Goal: Information Seeking & Learning: Learn about a topic

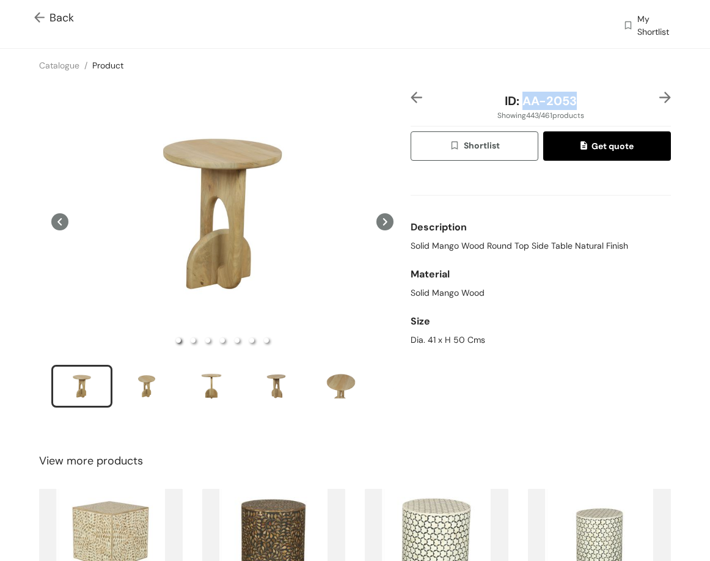
click at [660, 96] on img at bounding box center [666, 98] width 12 height 12
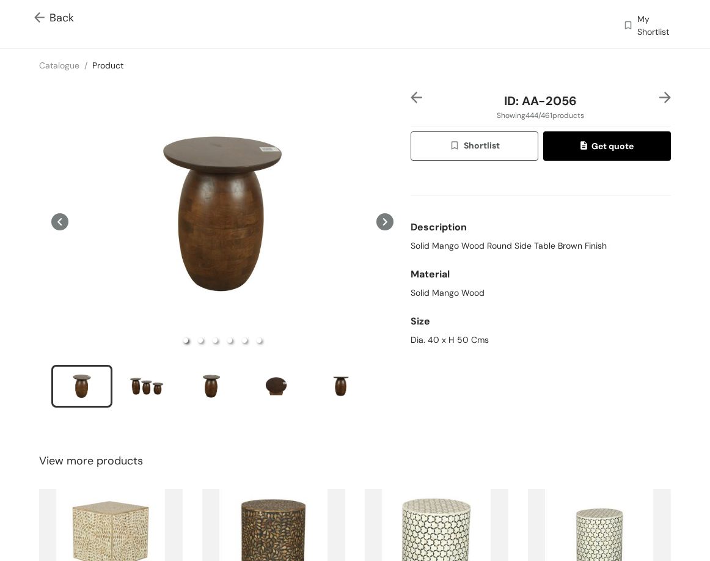
click at [507, 246] on span "Solid Mango Wood Round Side Table Brown Finish" at bounding box center [509, 246] width 196 height 13
copy span "Solid Mango Wood Round Side Table Brown Finish"
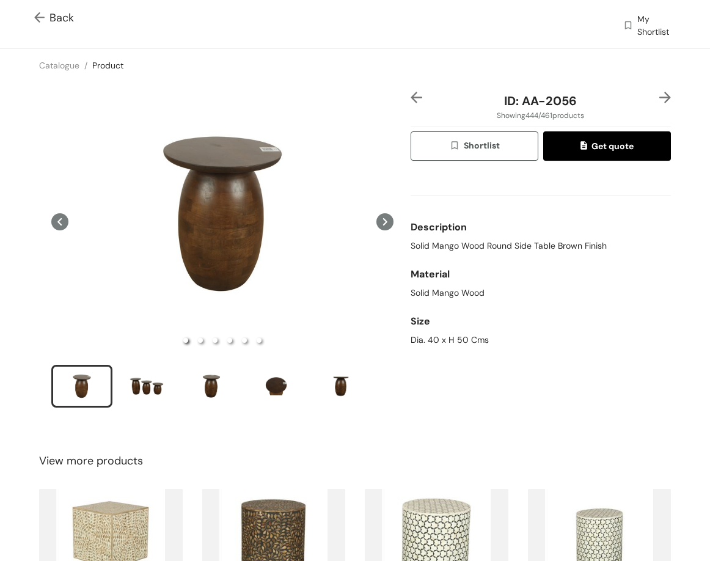
click at [452, 344] on div "Dia. 40 x H 50 Cms" at bounding box center [541, 340] width 260 height 13
copy div "Dia. 40 x H 50 Cms"
drag, startPoint x: 568, startPoint y: 105, endPoint x: 626, endPoint y: 105, distance: 58.1
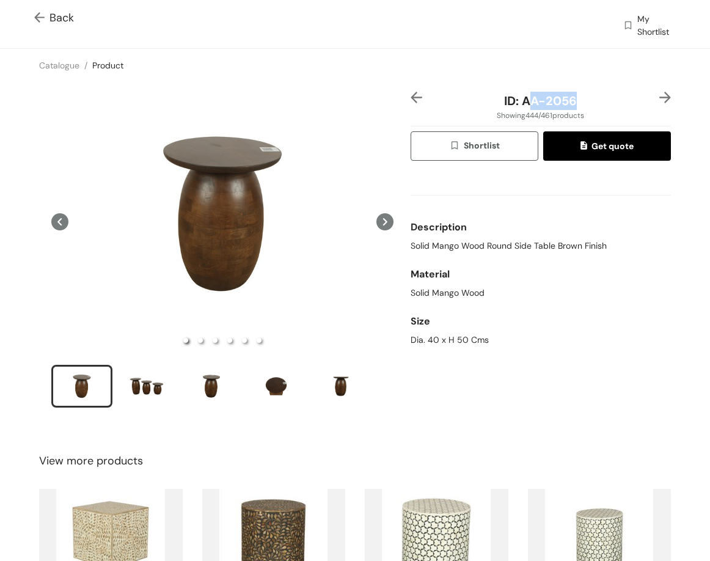
click at [626, 105] on div "ID: AA-2056" at bounding box center [540, 101] width 217 height 18
drag, startPoint x: 519, startPoint y: 97, endPoint x: 598, endPoint y: 97, distance: 78.9
click at [598, 97] on div "ID: AA-2056" at bounding box center [540, 101] width 217 height 18
copy span "AA-2056"
click at [660, 97] on img at bounding box center [666, 98] width 12 height 12
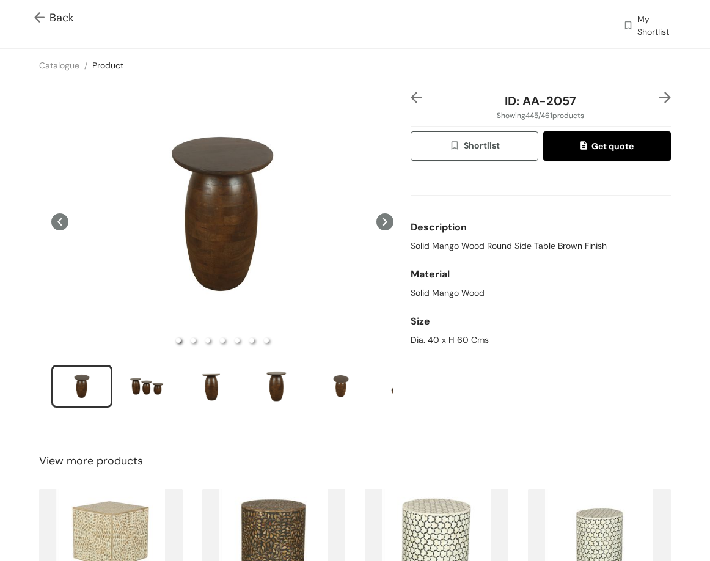
click at [524, 248] on span "Solid Mango Wood Round Side Table Brown Finish" at bounding box center [509, 246] width 196 height 13
copy span "Solid Mango Wood Round Side Table Brown Finish"
click at [434, 328] on div "Size" at bounding box center [541, 321] width 260 height 24
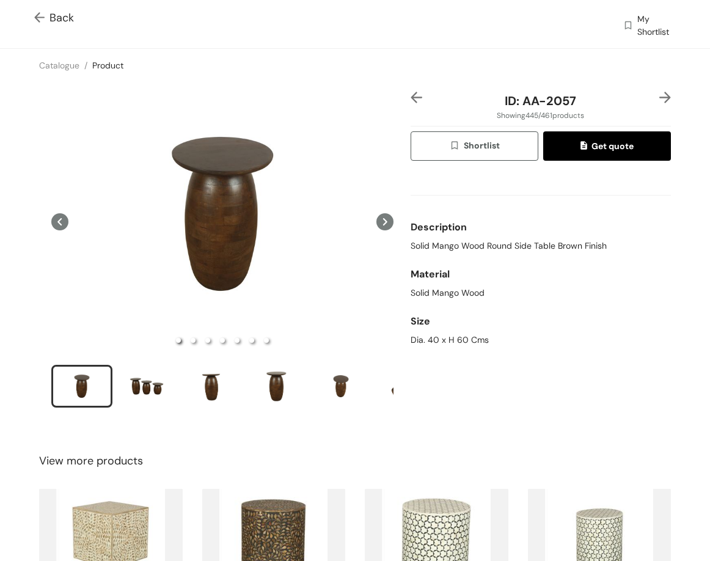
click at [435, 333] on div "Size" at bounding box center [541, 321] width 260 height 24
click at [444, 336] on div "Dia. 40 x H 60 Cms" at bounding box center [541, 340] width 260 height 13
click at [445, 336] on div "Dia. 40 x H 60 Cms" at bounding box center [541, 340] width 260 height 13
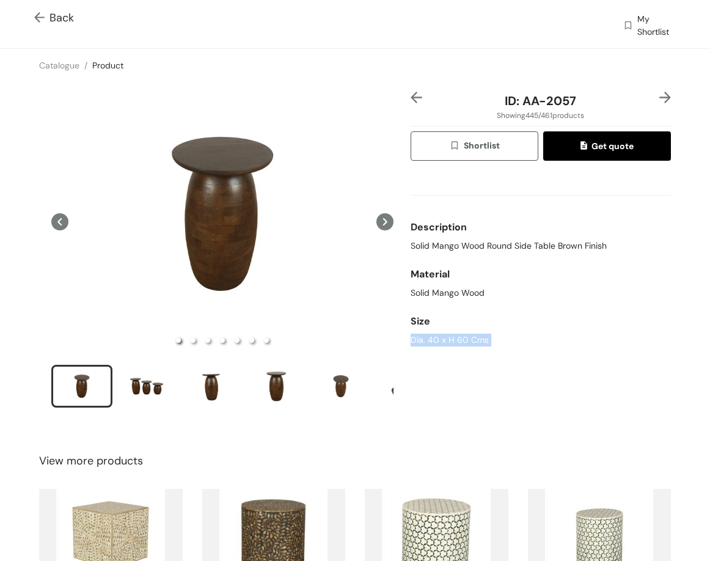
click at [445, 336] on div "Dia. 40 x H 60 Cms" at bounding box center [541, 340] width 260 height 13
copy div "Dia. 40 x H 60 Cms"
click at [662, 97] on img at bounding box center [666, 98] width 12 height 12
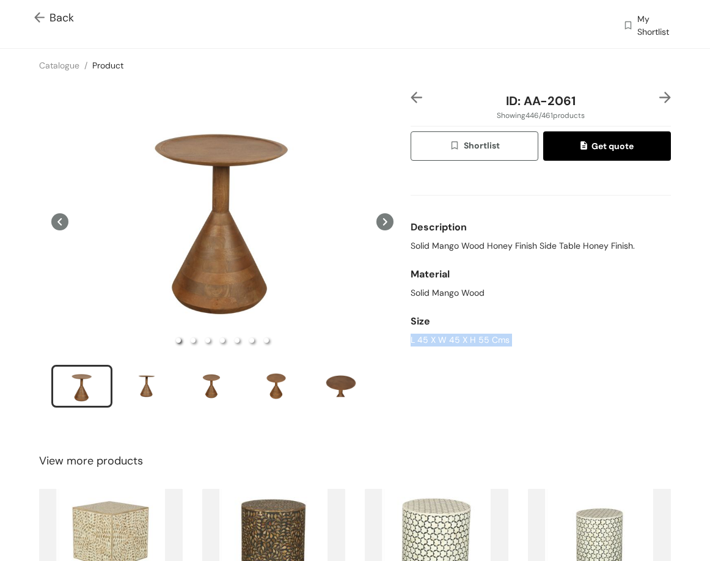
click at [411, 97] on img at bounding box center [417, 98] width 12 height 12
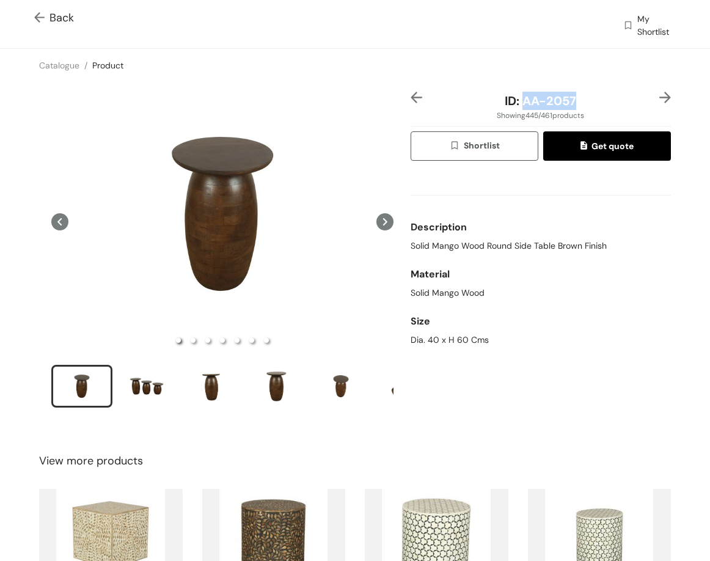
drag, startPoint x: 553, startPoint y: 105, endPoint x: 573, endPoint y: 102, distance: 20.4
click at [572, 103] on div "ID: AA-2057" at bounding box center [540, 101] width 217 height 18
copy span "AA-2057"
click at [660, 96] on img at bounding box center [666, 98] width 12 height 12
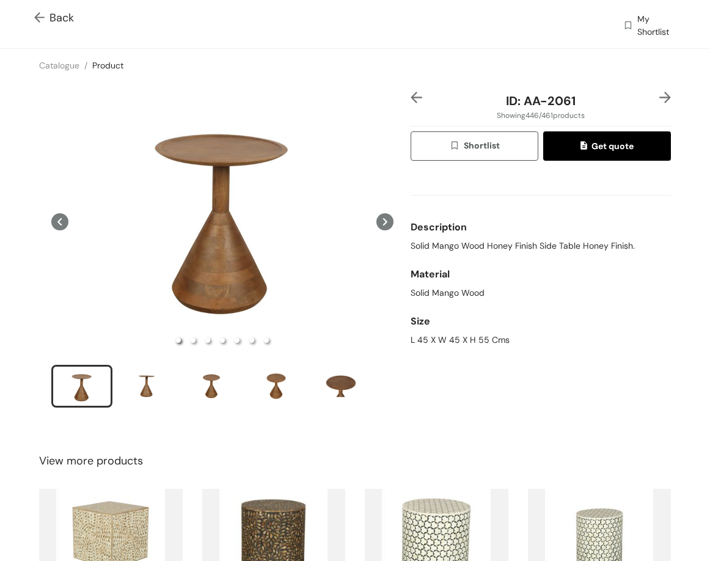
click at [507, 242] on span "Solid Mango Wood Honey Finish Side Table Honey Finish." at bounding box center [523, 246] width 224 height 13
click at [429, 248] on span "Solid Mango Wood Honey Finish Side Table Honey Finish." at bounding box center [523, 246] width 224 height 13
copy span "Solid Mango Wood Honey Finish Side Table Honey Finish."
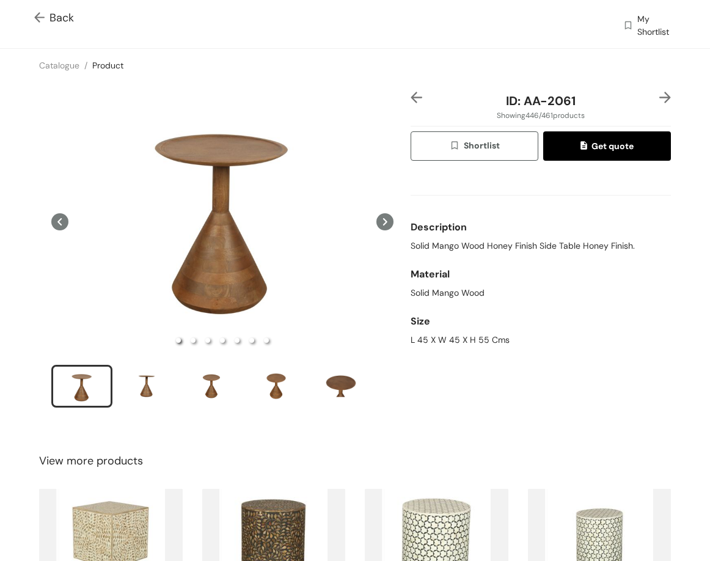
click at [435, 341] on div "L 45 X W 45 X H 55 Cms" at bounding box center [541, 340] width 260 height 13
copy div "L 45 X W 45 X H 55 Cms"
drag, startPoint x: 517, startPoint y: 100, endPoint x: 581, endPoint y: 103, distance: 63.6
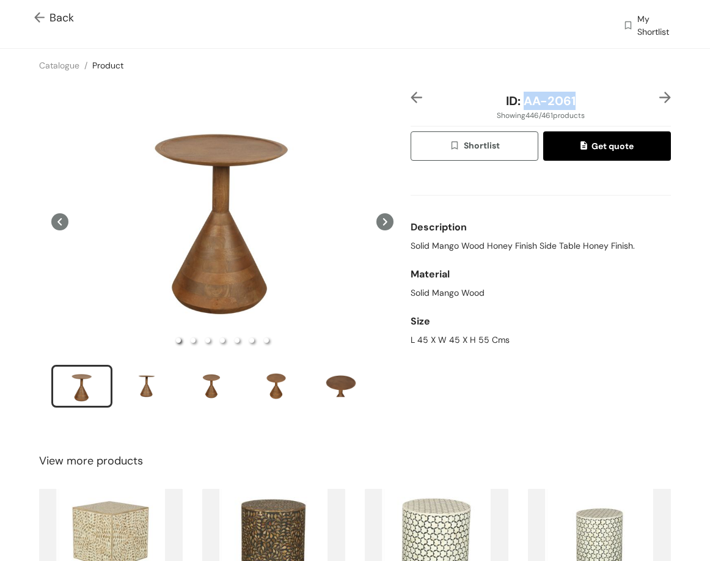
click at [581, 103] on div "ID: AA-2061" at bounding box center [540, 101] width 217 height 18
click at [660, 100] on img at bounding box center [666, 98] width 12 height 12
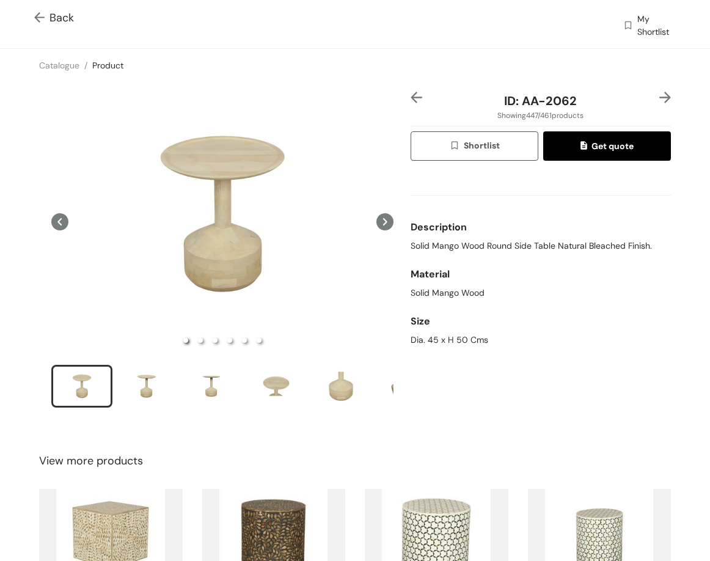
click at [578, 245] on span "Solid Mango Wood Round Side Table Natural Bleached Finish." at bounding box center [532, 246] width 242 height 13
drag, startPoint x: 423, startPoint y: 330, endPoint x: 425, endPoint y: 337, distance: 7.6
click at [424, 333] on div "Size Dia. 45 x H 50 Cms" at bounding box center [541, 327] width 260 height 47
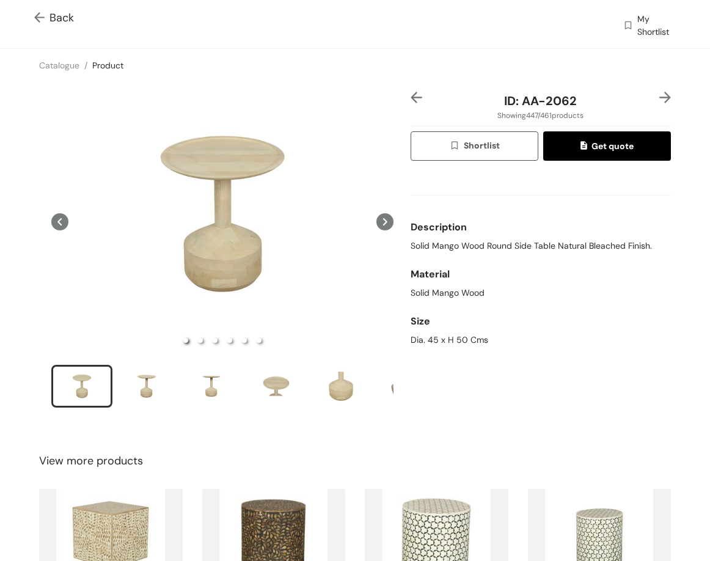
click at [425, 337] on div "Dia. 45 x H 50 Cms" at bounding box center [541, 340] width 260 height 13
click at [426, 337] on div "Dia. 45 x H 50 Cms" at bounding box center [541, 340] width 260 height 13
drag, startPoint x: 516, startPoint y: 99, endPoint x: 610, endPoint y: 94, distance: 94.3
click at [610, 94] on div "ID: AA-2062" at bounding box center [540, 101] width 217 height 18
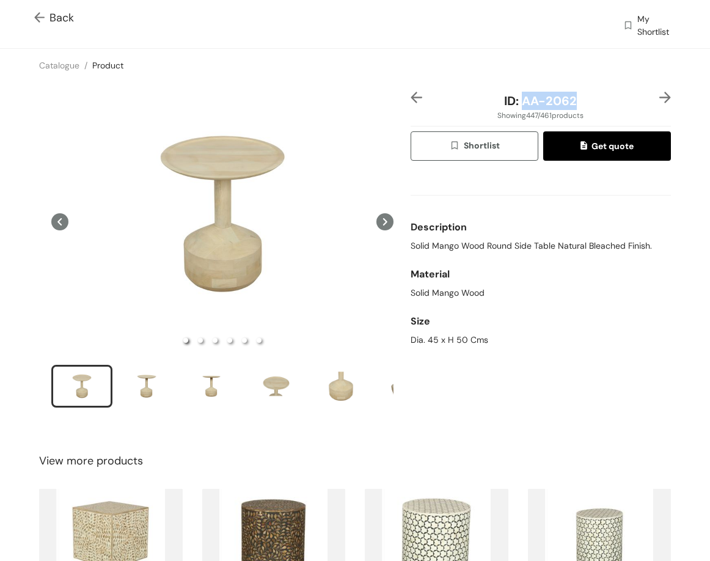
click at [660, 95] on img at bounding box center [666, 98] width 12 height 12
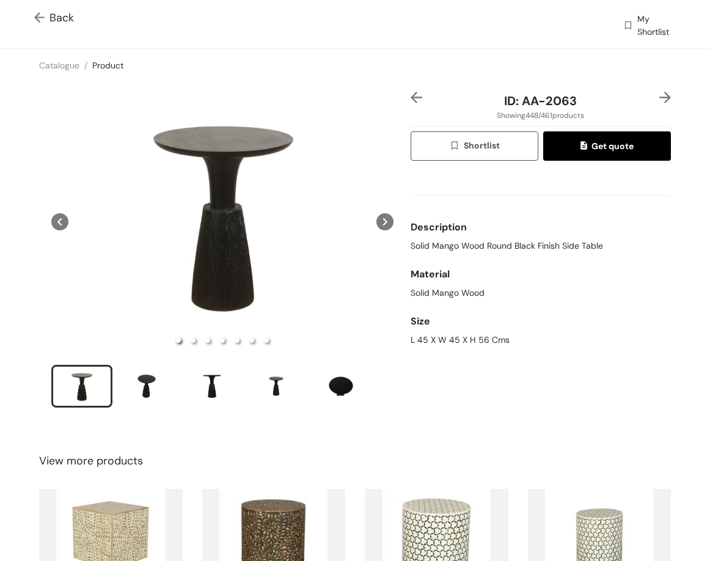
click at [526, 249] on span "Solid Mango Wood Round Black Finish Side Table" at bounding box center [507, 246] width 193 height 13
click at [432, 342] on div "L 45 X W 45 X H 56 Cms" at bounding box center [541, 340] width 260 height 13
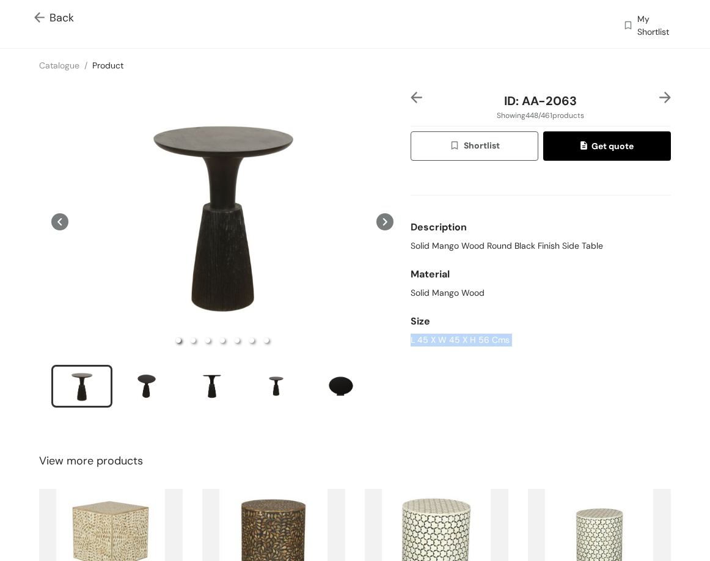
click at [432, 342] on div "L 45 X W 45 X H 56 Cms" at bounding box center [541, 340] width 260 height 13
drag, startPoint x: 524, startPoint y: 105, endPoint x: 573, endPoint y: 42, distance: 80.1
click at [575, 114] on div "ID: AA-2063 Showing 448 / 461 products Shortlist Get quote Description Solid Ma…" at bounding box center [540, 258] width 265 height 332
click at [529, 94] on span "ID: AA-2063" at bounding box center [540, 101] width 73 height 16
drag, startPoint x: 522, startPoint y: 96, endPoint x: 505, endPoint y: 100, distance: 17.5
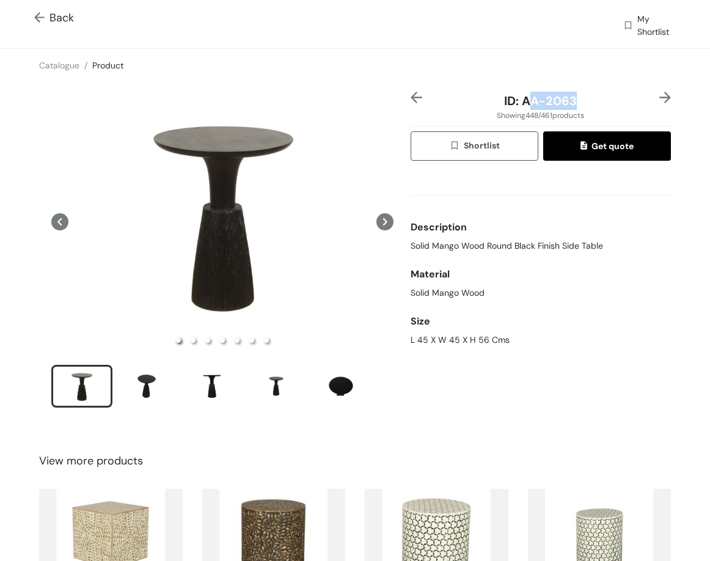
click at [596, 103] on div "ID: AA-2063" at bounding box center [540, 101] width 217 height 18
drag, startPoint x: 524, startPoint y: 98, endPoint x: 577, endPoint y: 103, distance: 53.4
click at [577, 103] on div "ID: AA-2063" at bounding box center [540, 101] width 217 height 18
click at [660, 100] on img at bounding box center [666, 98] width 12 height 12
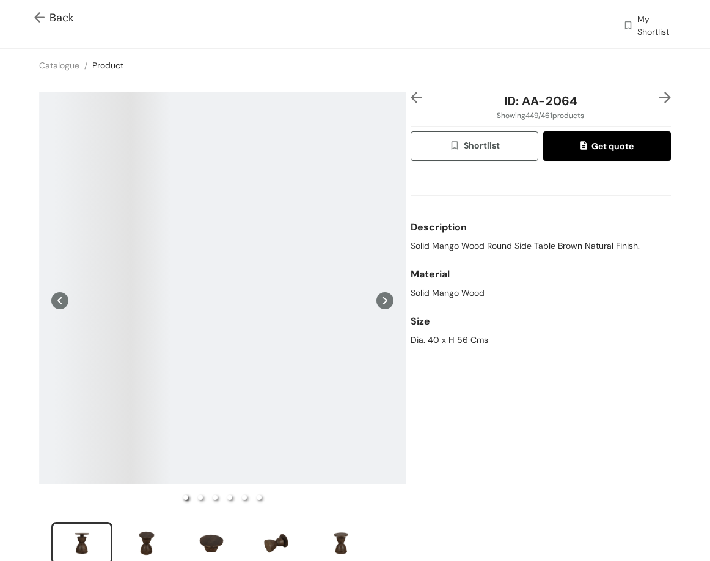
click at [517, 249] on span "Solid Mango Wood Round Side Table Brown Natural Finish." at bounding box center [525, 246] width 229 height 13
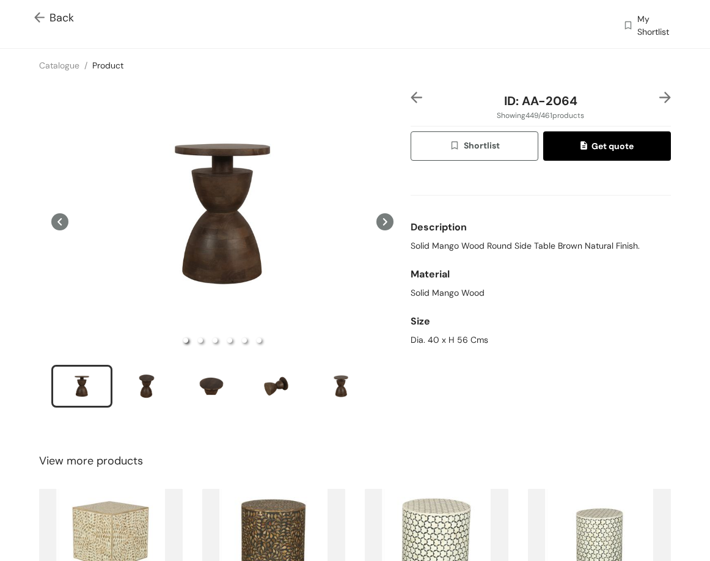
click at [430, 346] on div "Dia. 40 x H 56 Cms" at bounding box center [541, 340] width 260 height 13
drag, startPoint x: 518, startPoint y: 99, endPoint x: 544, endPoint y: 23, distance: 79.8
click at [578, 105] on div "ID: AA-2064" at bounding box center [540, 101] width 217 height 18
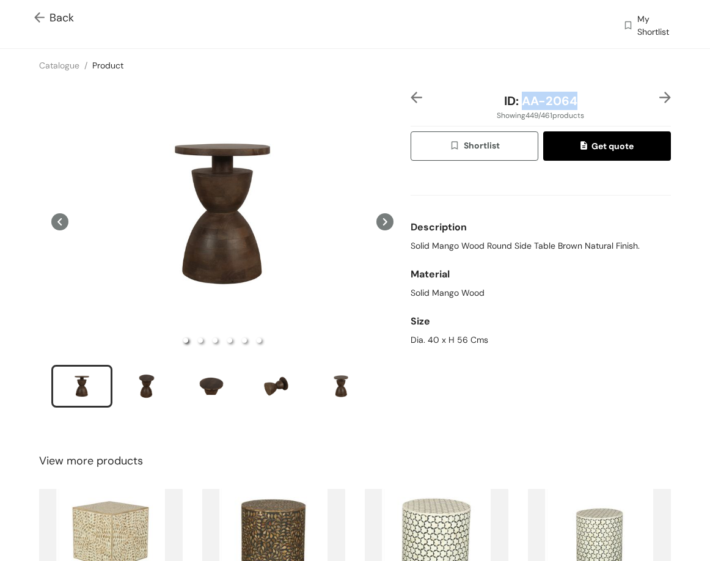
click at [660, 101] on img at bounding box center [666, 98] width 12 height 12
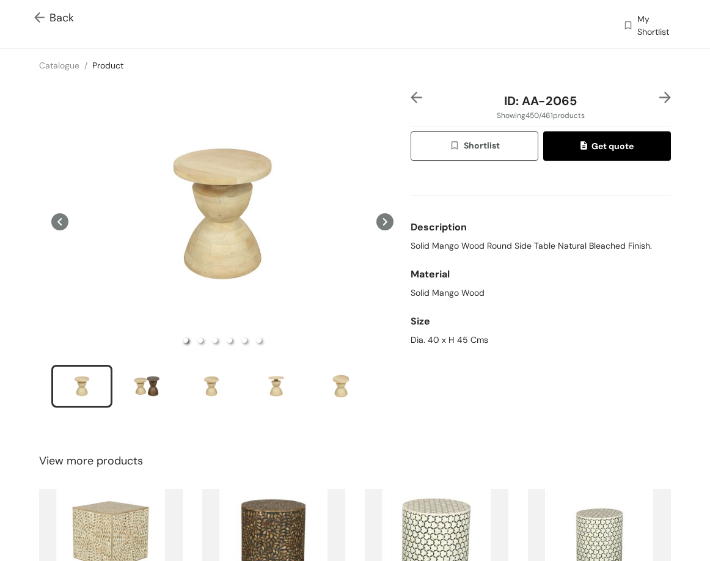
click at [586, 242] on span "Solid Mango Wood Round Side Table Natural Bleached Finish." at bounding box center [532, 246] width 242 height 13
click at [443, 344] on div "Dia. 40 x H 45 Cms" at bounding box center [541, 340] width 260 height 13
click at [441, 342] on div "Dia. 40 x H 45 Cms" at bounding box center [541, 340] width 260 height 13
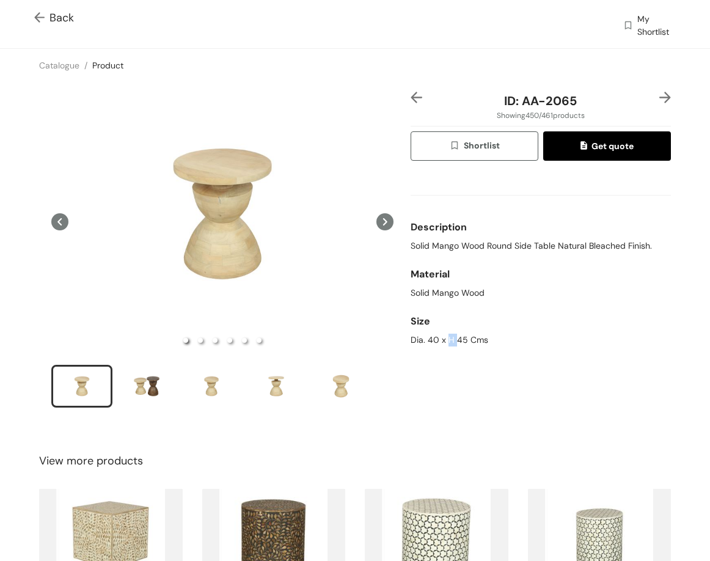
click at [441, 342] on div "Dia. 40 x H 45 Cms" at bounding box center [541, 340] width 260 height 13
click at [441, 339] on div "Dia. 40 x H 45 Cms" at bounding box center [541, 340] width 260 height 13
click at [438, 338] on div "Dia. 40 x H 45 Cms" at bounding box center [541, 340] width 260 height 13
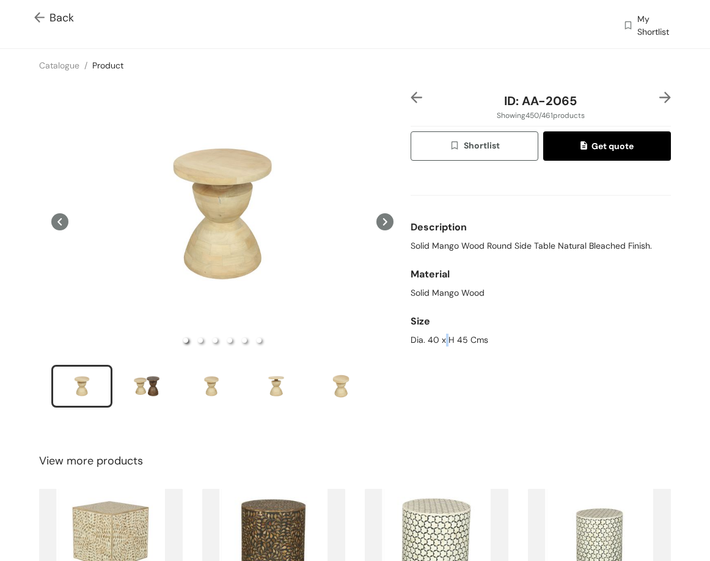
click at [438, 338] on div "Dia. 40 x H 45 Cms" at bounding box center [541, 340] width 260 height 13
drag, startPoint x: 519, startPoint y: 104, endPoint x: 549, endPoint y: 99, distance: 30.4
click at [610, 92] on div "ID: AA-2065" at bounding box center [540, 101] width 217 height 18
click at [660, 97] on img at bounding box center [666, 98] width 12 height 12
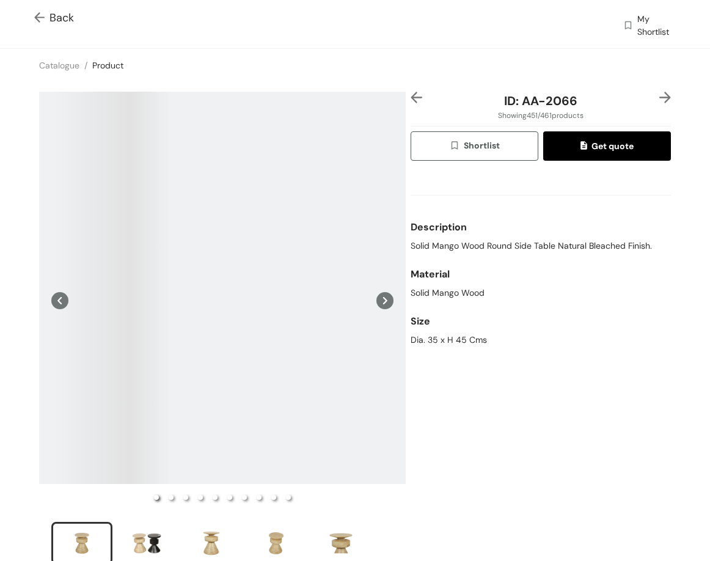
click at [569, 243] on span "Solid Mango Wood Round Side Table Natural Bleached Finish." at bounding box center [532, 246] width 242 height 13
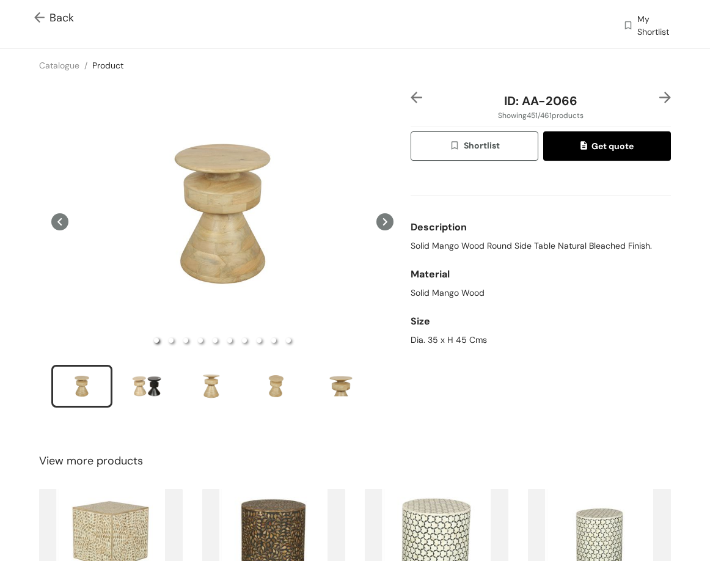
click at [440, 338] on div "Dia. 35 x H 45 Cms" at bounding box center [541, 340] width 260 height 13
drag, startPoint x: 512, startPoint y: 100, endPoint x: 621, endPoint y: 103, distance: 108.9
click at [621, 103] on div "ID: AA-2066" at bounding box center [540, 101] width 217 height 18
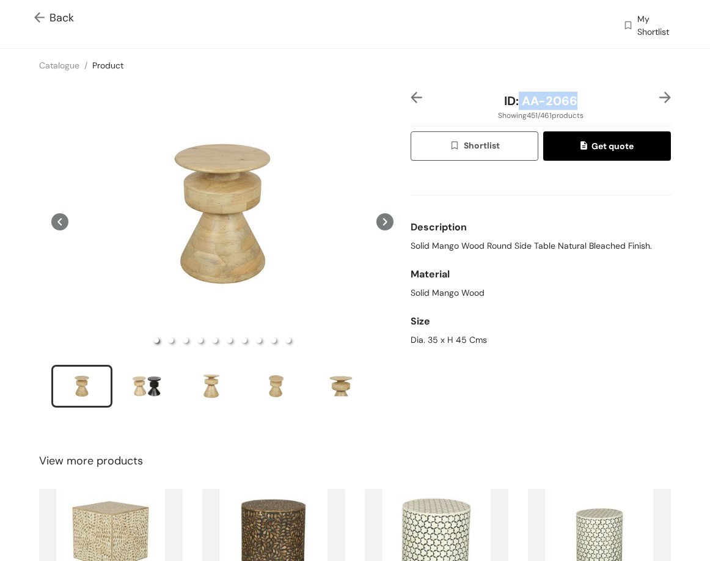
click at [660, 97] on img at bounding box center [666, 98] width 12 height 12
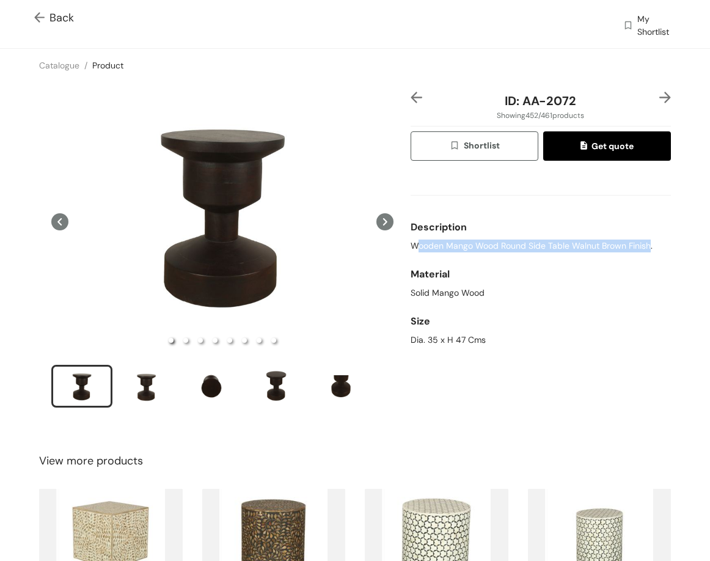
drag, startPoint x: 410, startPoint y: 241, endPoint x: 643, endPoint y: 251, distance: 233.2
click at [643, 251] on span "Wooden Mango Wood Round Side Table Walnut Brown Finish." at bounding box center [532, 246] width 242 height 13
click at [482, 249] on span "Wooden Mango Wood Round Side Table Walnut Brown Finish." at bounding box center [532, 246] width 242 height 13
drag, startPoint x: 406, startPoint y: 246, endPoint x: 640, endPoint y: 253, distance: 234.2
click at [630, 258] on div "Description Wooden Mango Wood Round Side Table Walnut Brown Finish. Material So…" at bounding box center [541, 261] width 260 height 181
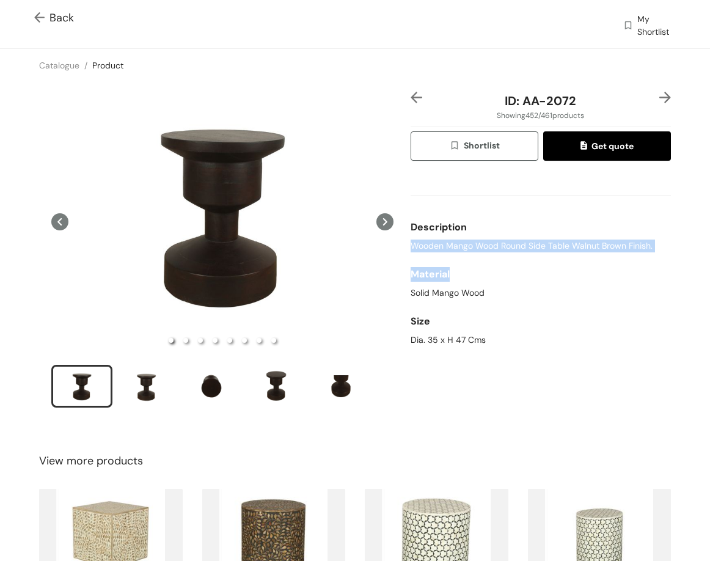
click at [645, 245] on span "Wooden Mango Wood Round Side Table Walnut Brown Finish." at bounding box center [532, 246] width 242 height 13
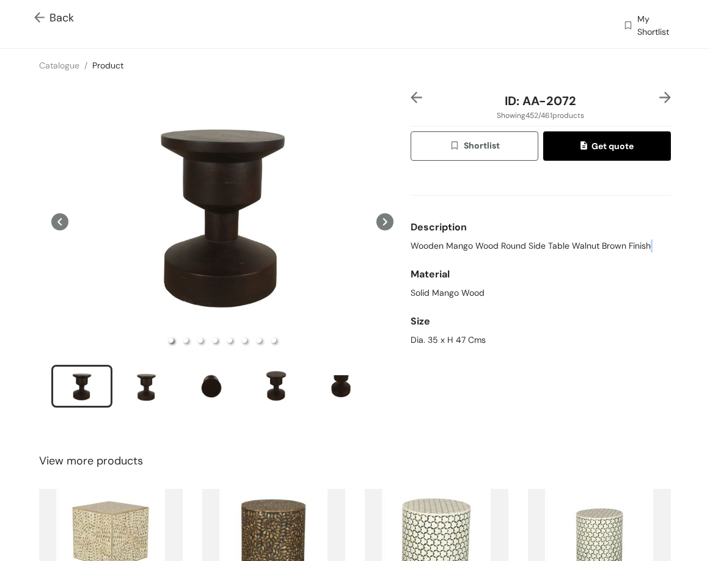
click at [645, 245] on span "Wooden Mango Wood Round Side Table Walnut Brown Finish." at bounding box center [532, 246] width 242 height 13
click at [436, 345] on div "Dia. 35 x H 47 Cms" at bounding box center [541, 340] width 260 height 13
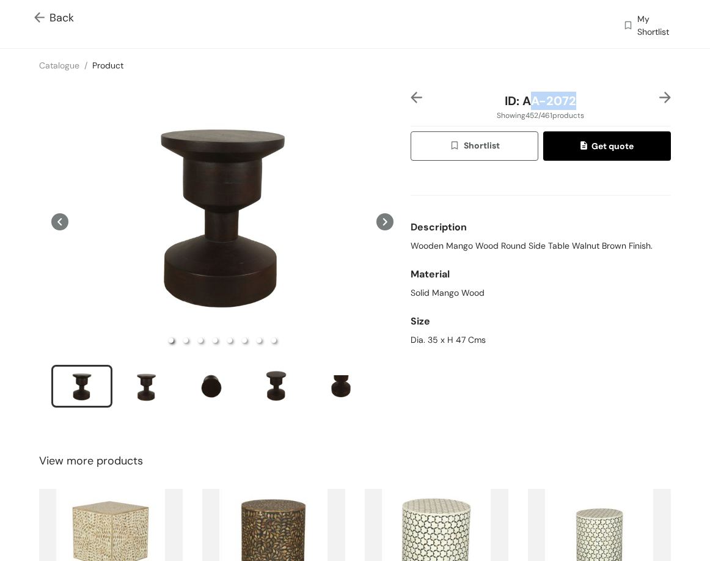
drag, startPoint x: 521, startPoint y: 105, endPoint x: 573, endPoint y: 105, distance: 52.6
click at [573, 105] on div "ID: AA-2072" at bounding box center [540, 101] width 217 height 18
drag, startPoint x: 515, startPoint y: 95, endPoint x: 529, endPoint y: 6, distance: 90.3
click at [606, 95] on div "ID: AA-2072" at bounding box center [540, 101] width 217 height 18
click at [660, 96] on img at bounding box center [666, 98] width 12 height 12
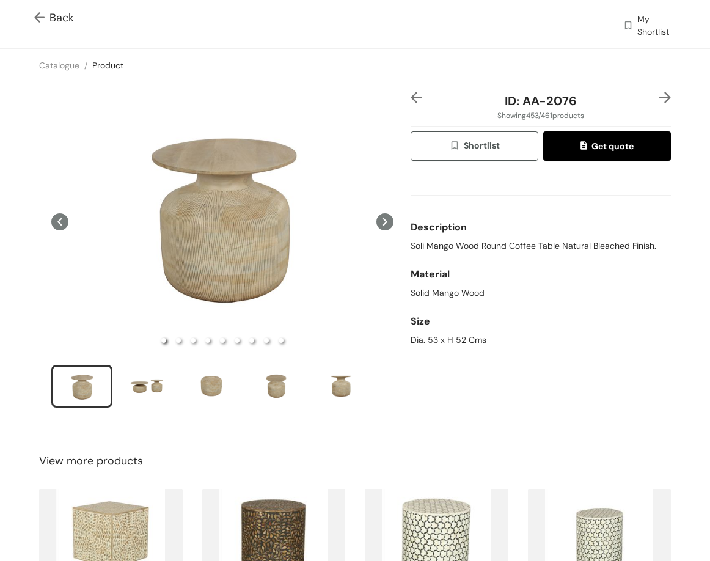
click at [440, 249] on span "Soli Mango Wood Round Coffee Table Natural Bleached Finish." at bounding box center [534, 246] width 246 height 13
click at [443, 342] on div "Dia. 53 x H 52 Cms" at bounding box center [541, 340] width 260 height 13
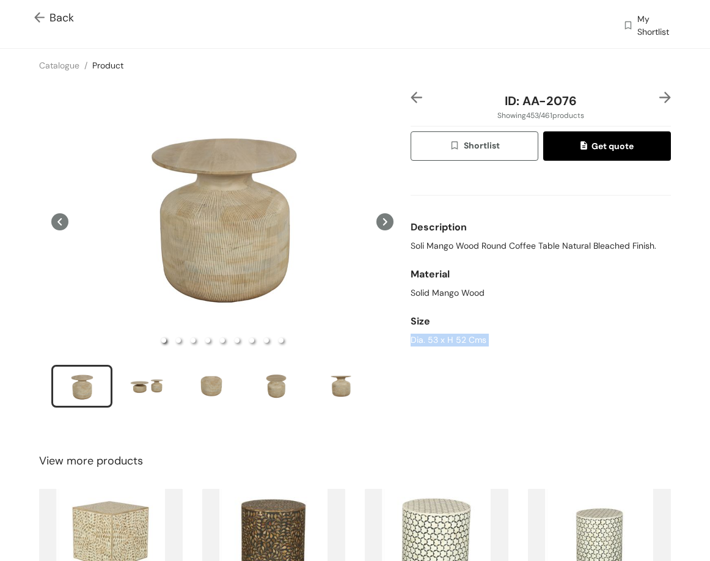
click at [443, 342] on div "Dia. 53 x H 52 Cms" at bounding box center [541, 340] width 260 height 13
drag, startPoint x: 518, startPoint y: 98, endPoint x: 587, endPoint y: 95, distance: 68.6
click at [611, 102] on div "ID: AA-2076" at bounding box center [540, 101] width 217 height 18
click at [660, 95] on img at bounding box center [666, 98] width 12 height 12
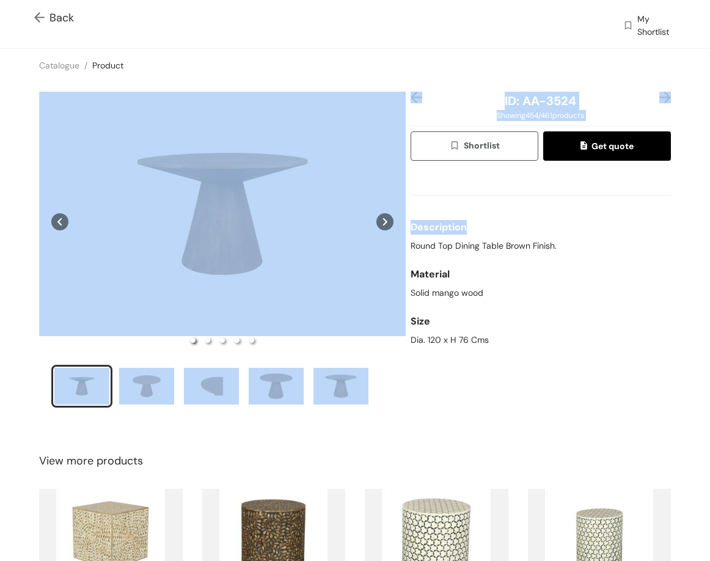
drag, startPoint x: 402, startPoint y: 242, endPoint x: 571, endPoint y: 238, distance: 168.8
click at [573, 238] on div "ID: AA-3524 Showing 454 / 461 products Shortlist Get quote Description Round To…" at bounding box center [355, 258] width 715 height 352
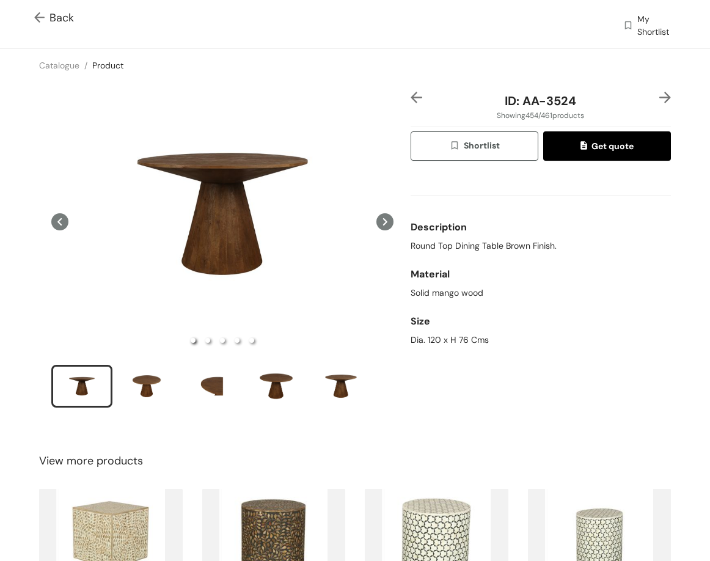
click at [519, 249] on span "Round Top Dining Table Brown Finish." at bounding box center [484, 246] width 146 height 13
click at [518, 251] on span "Round Top Dining Table Brown Finish." at bounding box center [484, 246] width 146 height 13
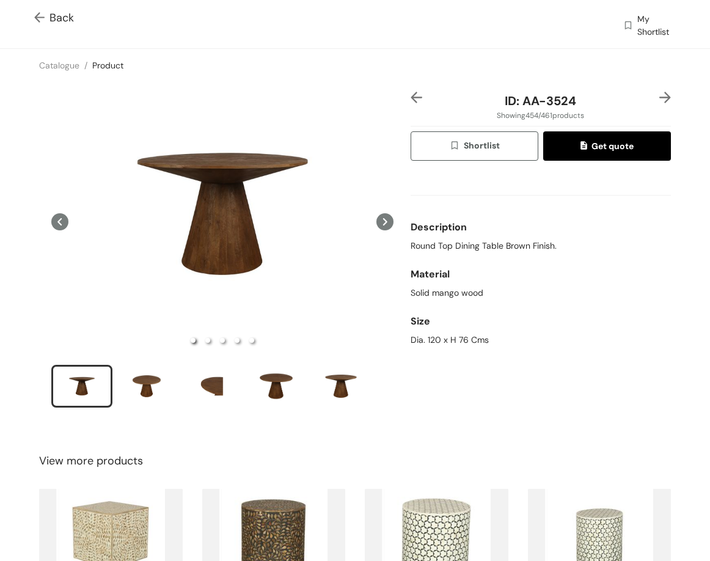
click at [460, 346] on div "Dia. 120 x H 76 Cms" at bounding box center [541, 340] width 260 height 13
click at [449, 340] on div "Dia. 120 x H 76 Cms" at bounding box center [541, 340] width 260 height 13
drag, startPoint x: 518, startPoint y: 99, endPoint x: 573, endPoint y: 107, distance: 55.0
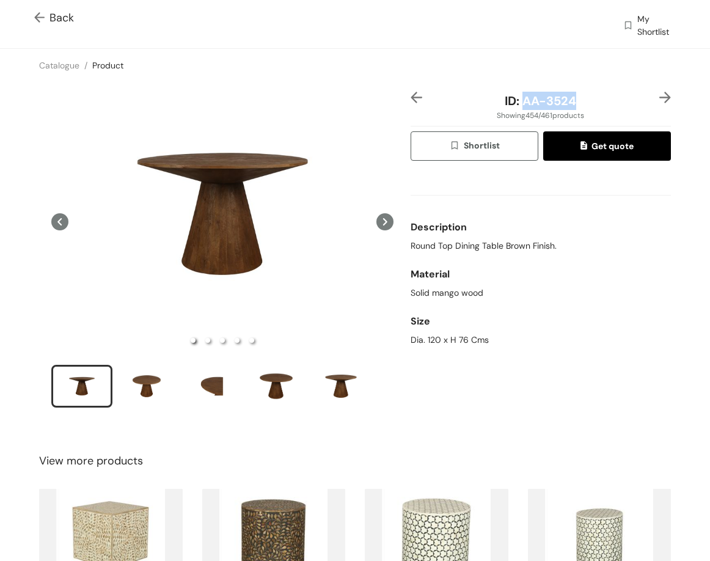
click at [573, 107] on div "ID: AA-3524" at bounding box center [540, 101] width 217 height 18
drag, startPoint x: 655, startPoint y: 94, endPoint x: 650, endPoint y: 117, distance: 23.1
click at [660, 94] on img at bounding box center [666, 98] width 12 height 12
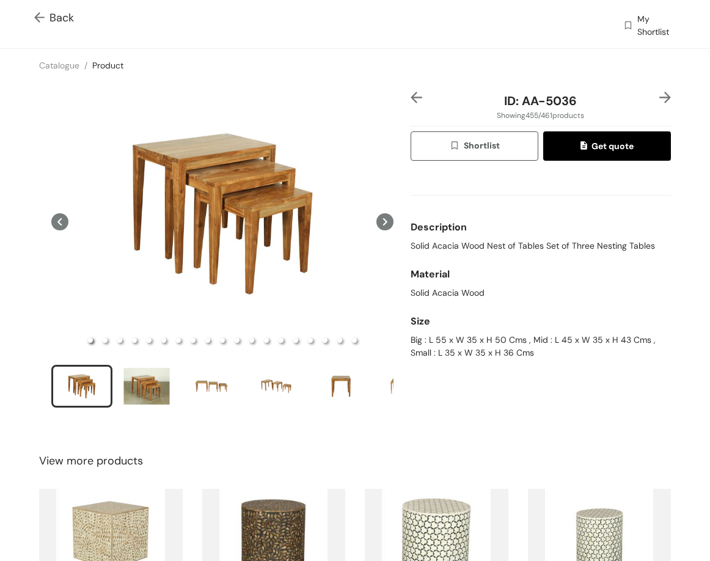
click at [518, 244] on span "Solid Acacia Wood Nest of Tables Set of Three Nesting Tables" at bounding box center [533, 246] width 245 height 13
drag, startPoint x: 404, startPoint y: 339, endPoint x: 520, endPoint y: 341, distance: 116.2
click at [520, 341] on div "ID: AA-5036 Showing 455 / 461 products Shortlist Get quote Description Solid Ac…" at bounding box center [540, 258] width 265 height 332
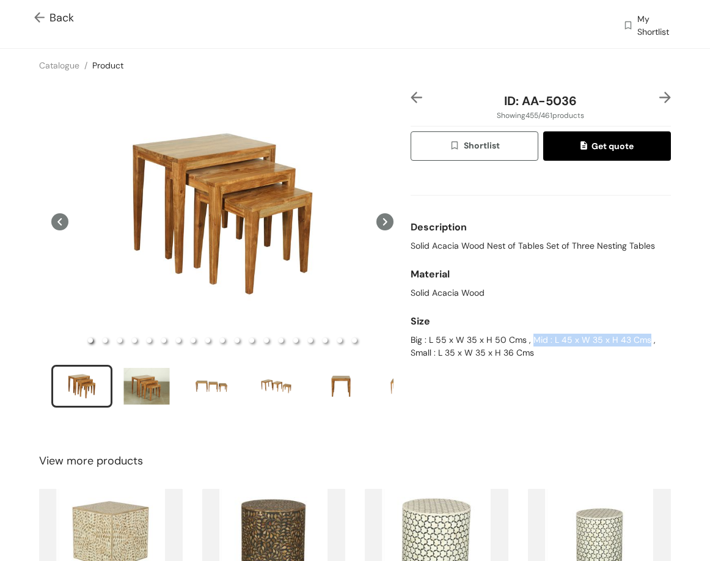
drag, startPoint x: 526, startPoint y: 339, endPoint x: 640, endPoint y: 337, distance: 114.3
click at [640, 337] on div "Big : L 55 x W 35 x H 50 Cms , Mid : L 45 x W 35 x H 43 Cms , Small : L 35 x W …" at bounding box center [541, 347] width 260 height 26
drag, startPoint x: 404, startPoint y: 352, endPoint x: 523, endPoint y: 368, distance: 120.3
click at [541, 367] on div "ID: AA-5036 Showing 455 / 461 products Shortlist Get quote Description Solid Ac…" at bounding box center [540, 258] width 265 height 332
drag, startPoint x: 518, startPoint y: 101, endPoint x: 575, endPoint y: 4, distance: 112.9
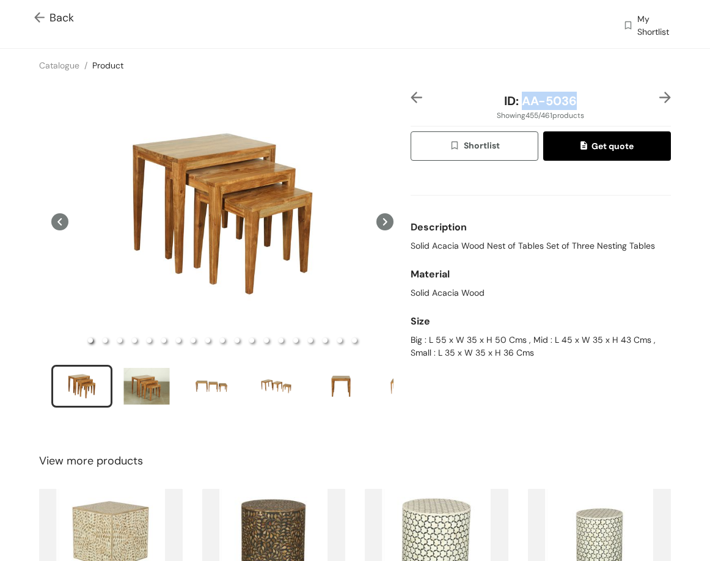
click at [592, 105] on div "ID: AA-5036" at bounding box center [540, 101] width 217 height 18
click at [660, 92] on img at bounding box center [666, 98] width 12 height 12
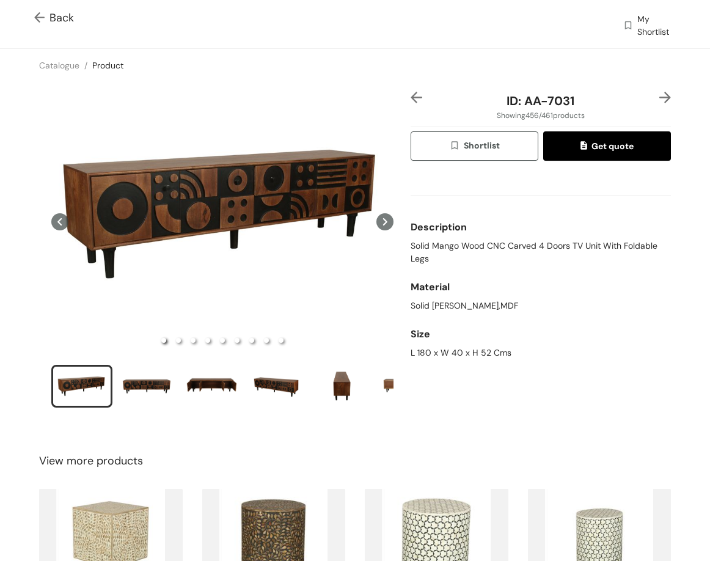
click at [525, 246] on span "Solid Mango Wood CNC Carved 4 Doors TV Unit With Foldable Legs" at bounding box center [541, 253] width 260 height 26
click at [441, 359] on div "L 180 x W 40 x H 52 Cms" at bounding box center [541, 353] width 260 height 13
click at [441, 358] on div "L 180 x W 40 x H 52 Cms" at bounding box center [541, 353] width 260 height 13
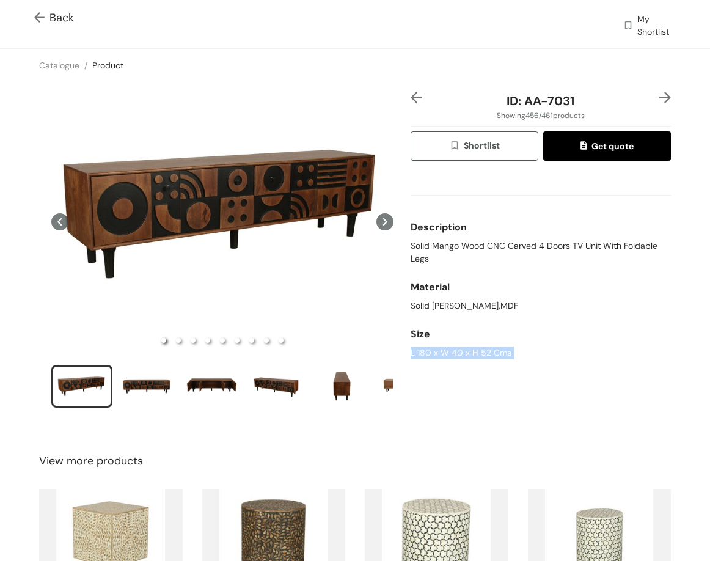
click at [441, 358] on div "L 180 x W 40 x H 52 Cms" at bounding box center [541, 353] width 260 height 13
click at [443, 245] on span "Solid Mango Wood CNC Carved 4 Doors TV Unit With Foldable Legs" at bounding box center [541, 253] width 260 height 26
drag, startPoint x: 518, startPoint y: 103, endPoint x: 592, endPoint y: 102, distance: 74.0
click at [592, 102] on div "ID: AA-7031" at bounding box center [540, 101] width 217 height 18
click at [660, 98] on img at bounding box center [666, 98] width 12 height 12
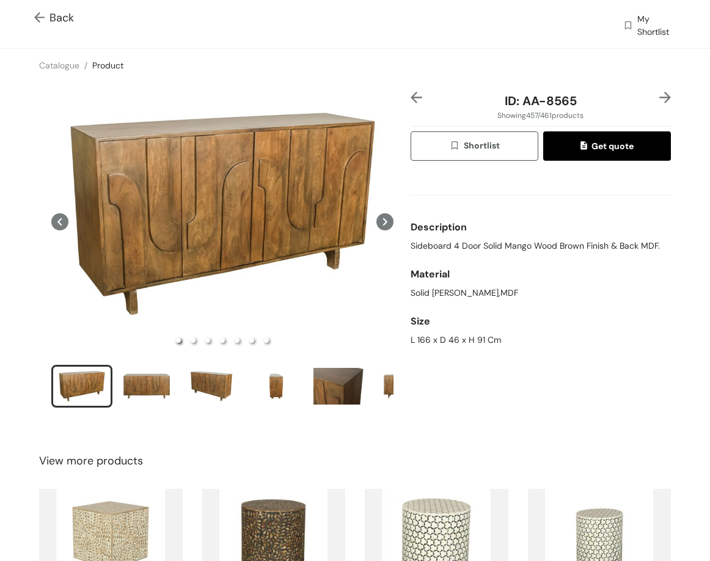
click at [579, 245] on span "Sideboard 4 Door Solid Mango Wood Brown Finish & Back MDF." at bounding box center [535, 246] width 249 height 13
click at [478, 345] on div "L 166 x D 46 x H 91 Cm" at bounding box center [541, 340] width 260 height 13
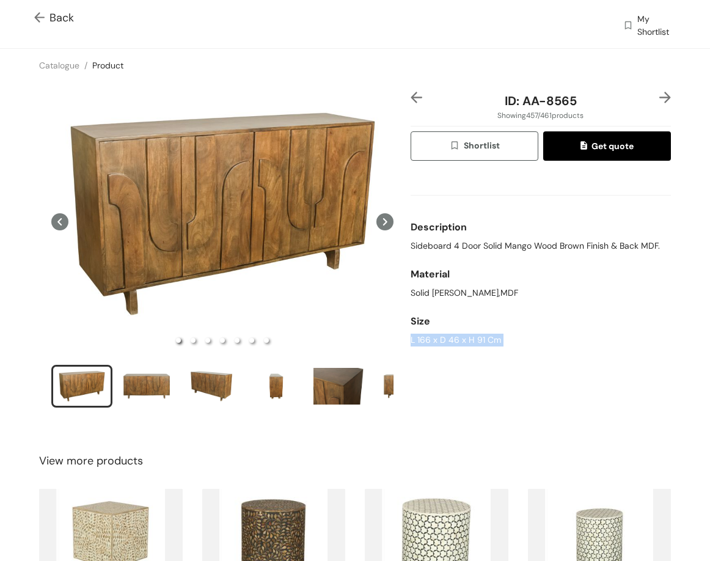
click at [478, 345] on div "L 166 x D 46 x H 91 Cm" at bounding box center [541, 340] width 260 height 13
click at [609, 103] on div "ID: AA-8565" at bounding box center [540, 101] width 217 height 18
click at [655, 90] on div "ID: AA-8565 Showing 457 / 461 products Shortlist Get quote Description Sideboar…" at bounding box center [355, 258] width 715 height 352
click at [655, 89] on div "ID: AA-8565 Showing 457 / 461 products Shortlist Get quote Description Sideboar…" at bounding box center [355, 258] width 715 height 352
click at [660, 94] on img at bounding box center [666, 98] width 12 height 12
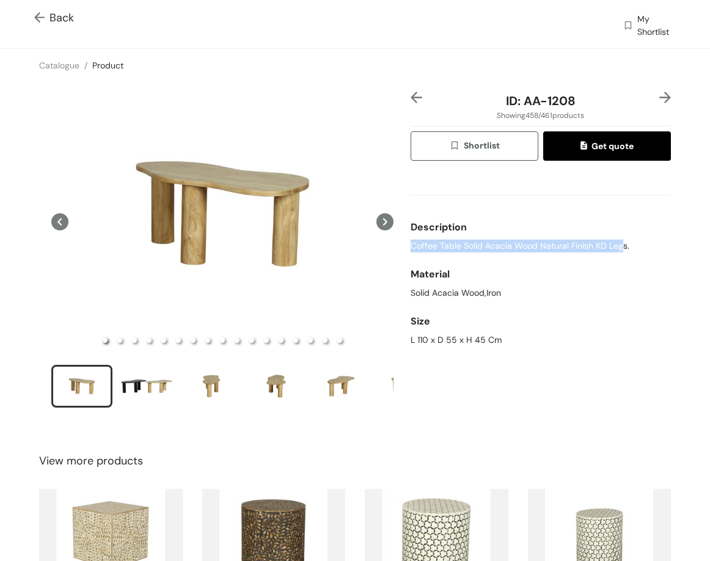
drag, startPoint x: 446, startPoint y: 249, endPoint x: 619, endPoint y: 246, distance: 172.4
click at [619, 246] on div "ID: AA-1208 Showing 458 / 461 products Shortlist Get quote Description Coffee T…" at bounding box center [540, 258] width 265 height 332
click at [444, 338] on div "L 110 x D 55 x H 45 Cm" at bounding box center [541, 340] width 260 height 13
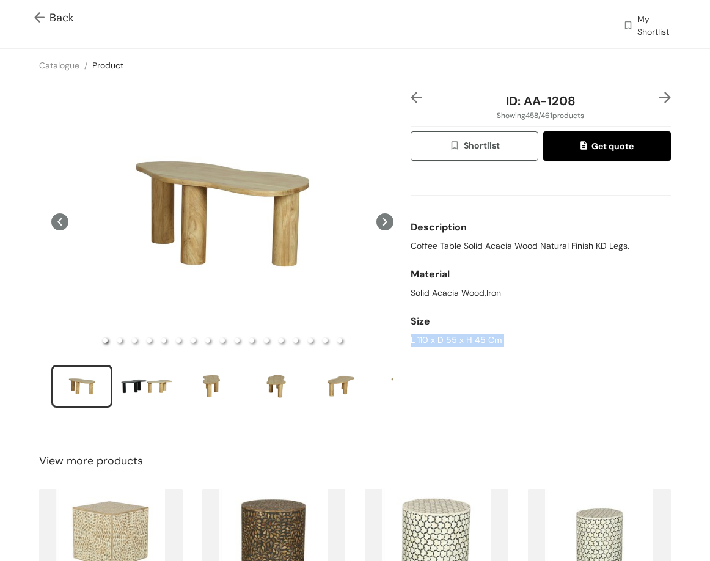
click at [444, 338] on div "L 110 x D 55 x H 45 Cm" at bounding box center [541, 340] width 260 height 13
drag, startPoint x: 553, startPoint y: 101, endPoint x: 596, endPoint y: 85, distance: 45.9
click at [600, 93] on div "ID: AA-1208" at bounding box center [540, 101] width 217 height 18
click at [660, 94] on img at bounding box center [666, 98] width 12 height 12
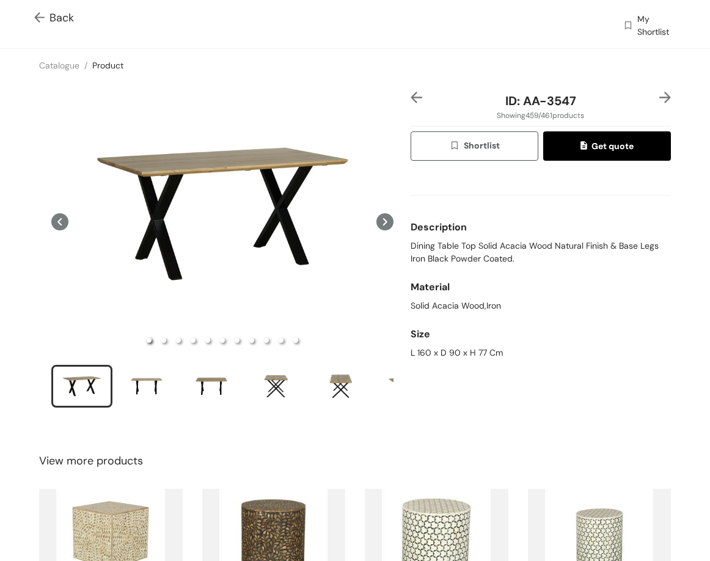
click at [436, 258] on span "Dining Table Top Solid Acacia Wood Natural Finish & Base Legs Iron Black Powder…" at bounding box center [541, 253] width 260 height 26
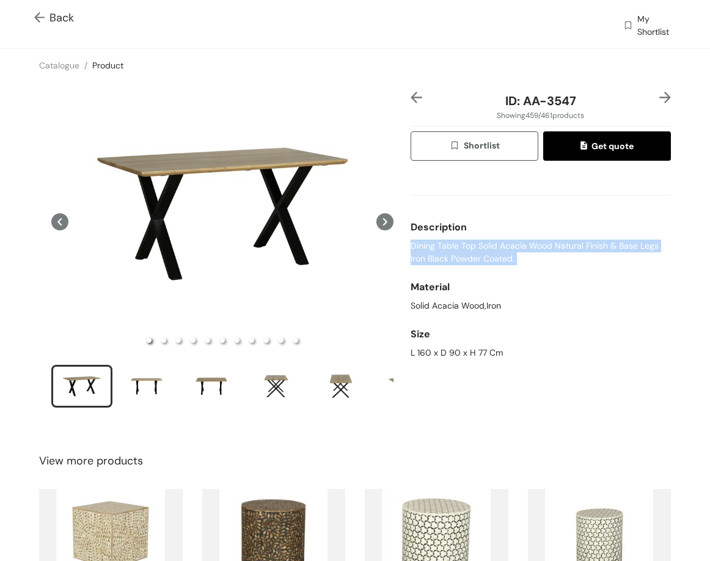
click at [436, 258] on span "Dining Table Top Solid Acacia Wood Natural Finish & Base Legs Iron Black Powder…" at bounding box center [541, 253] width 260 height 26
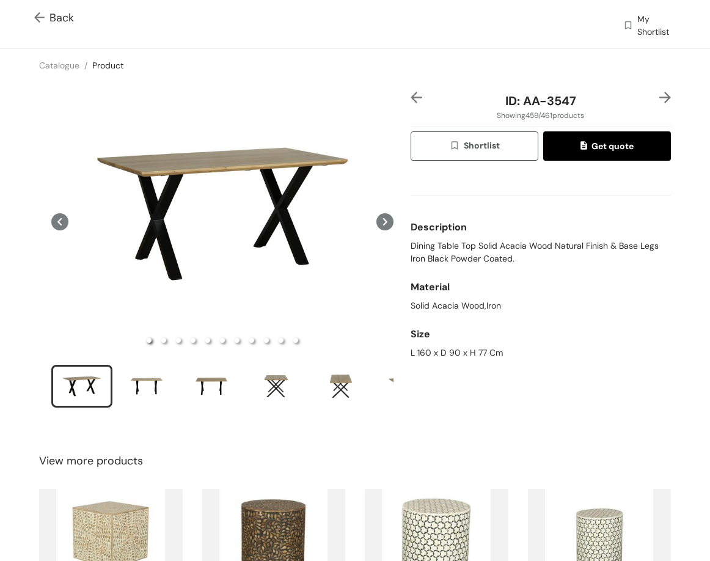
click at [464, 355] on div "L 160 x D 90 x H 77 Cm" at bounding box center [541, 353] width 260 height 13
drag, startPoint x: 519, startPoint y: 95, endPoint x: 591, endPoint y: 94, distance: 71.5
click at [592, 97] on div "ID: AA-3547" at bounding box center [540, 101] width 217 height 18
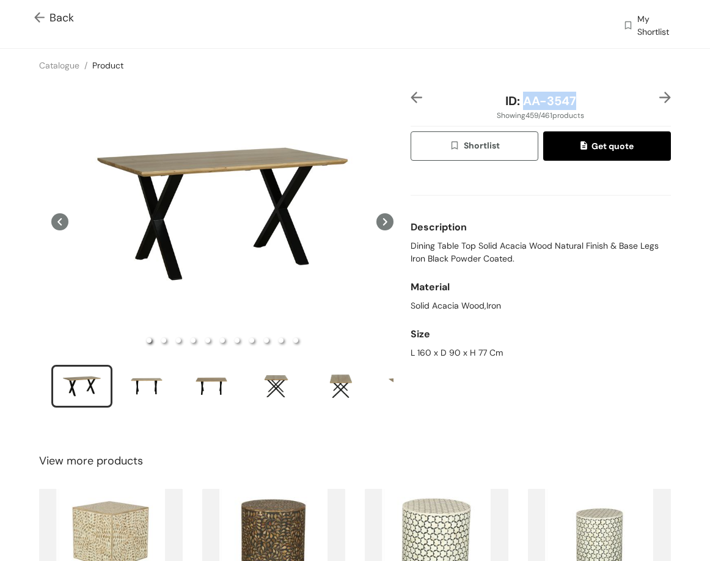
click at [660, 96] on img at bounding box center [666, 98] width 12 height 12
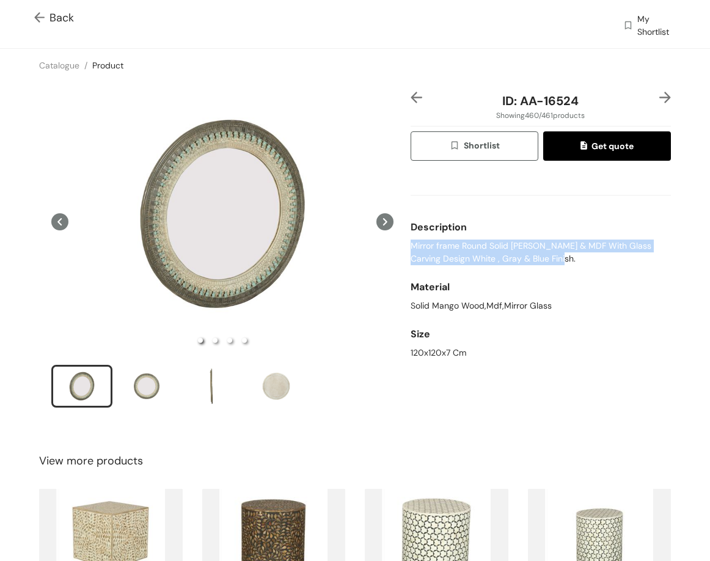
drag, startPoint x: 408, startPoint y: 248, endPoint x: 587, endPoint y: 263, distance: 179.2
click at [587, 263] on div "ID: AA-16524 Showing 460 / 461 products Shortlist Get quote Description Mirror …" at bounding box center [540, 258] width 265 height 332
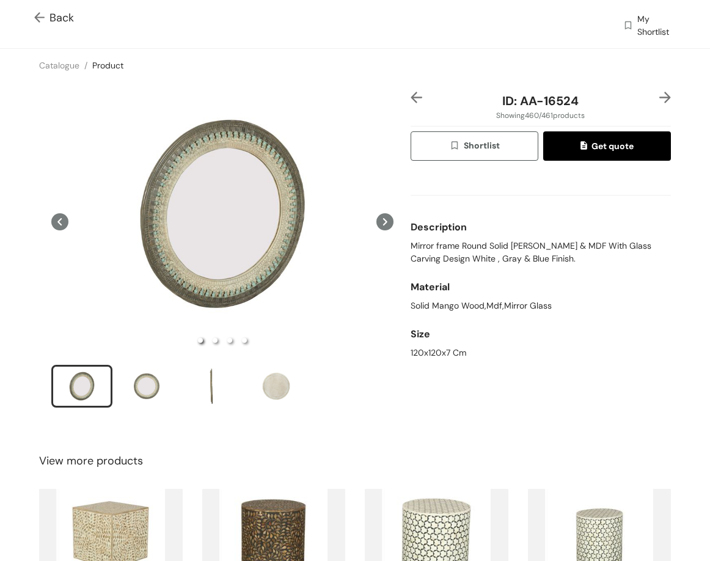
click at [448, 350] on div "120x120x7 Cm" at bounding box center [541, 353] width 260 height 13
drag, startPoint x: 570, startPoint y: 109, endPoint x: 581, endPoint y: 108, distance: 10.4
click at [581, 108] on div "ID: AA-16524" at bounding box center [540, 101] width 217 height 18
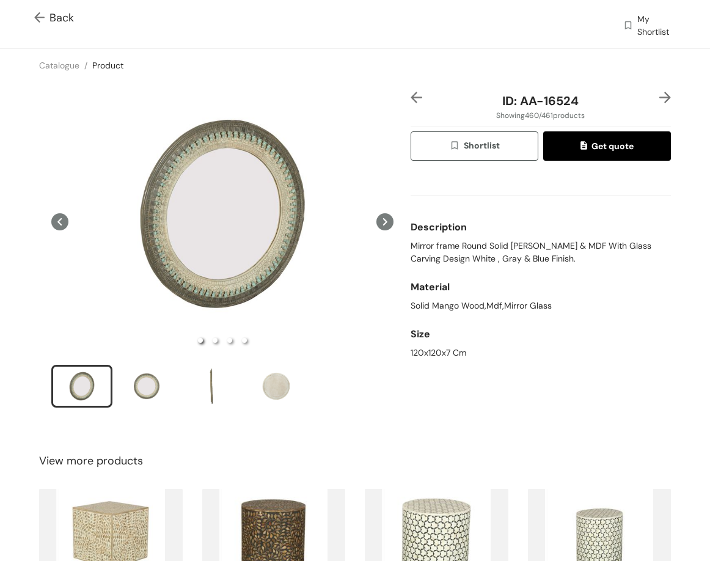
click at [664, 90] on div "ID: AA-16524 Showing 460 / 461 products Shortlist Get quote Description Mirror …" at bounding box center [355, 258] width 715 height 352
click at [660, 93] on img at bounding box center [666, 98] width 12 height 12
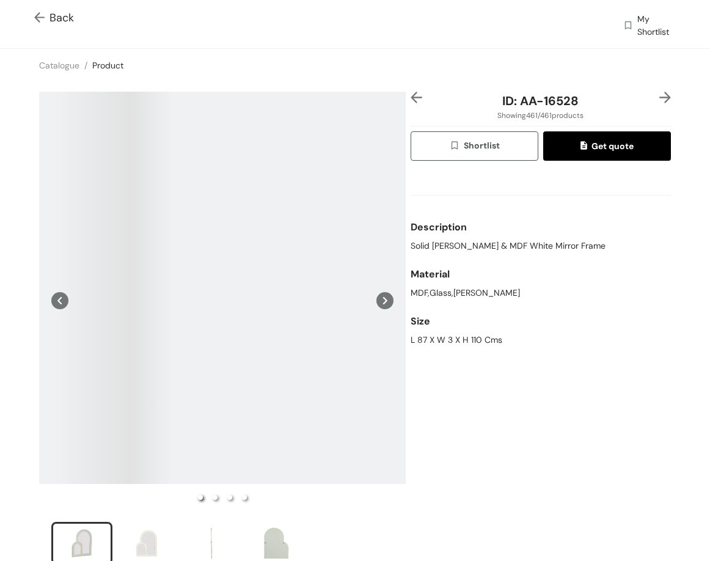
click at [511, 246] on span "Solid Mango Wood & MDF White Mirror Frame" at bounding box center [508, 246] width 195 height 13
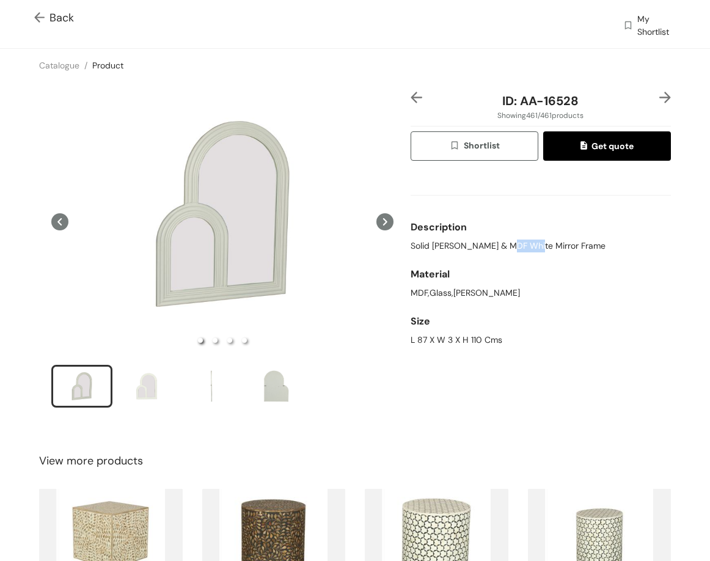
click at [511, 246] on span "Solid Mango Wood & MDF White Mirror Frame" at bounding box center [508, 246] width 195 height 13
click at [479, 340] on div "L 87 X W 3 X H 110 Cms" at bounding box center [541, 340] width 260 height 13
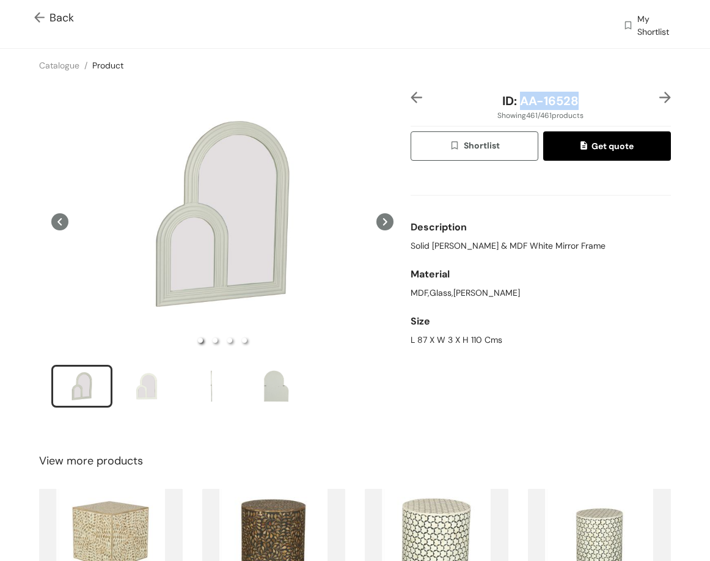
drag, startPoint x: 572, startPoint y: 106, endPoint x: 600, endPoint y: 106, distance: 28.1
click at [600, 106] on div "ID: AA-16528" at bounding box center [540, 101] width 217 height 18
click at [59, 19] on span "Back" at bounding box center [54, 18] width 40 height 17
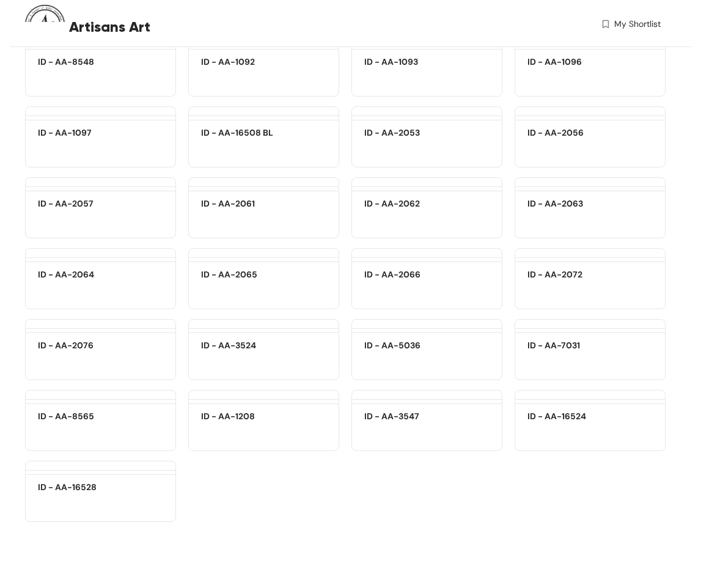
scroll to position [17856, 0]
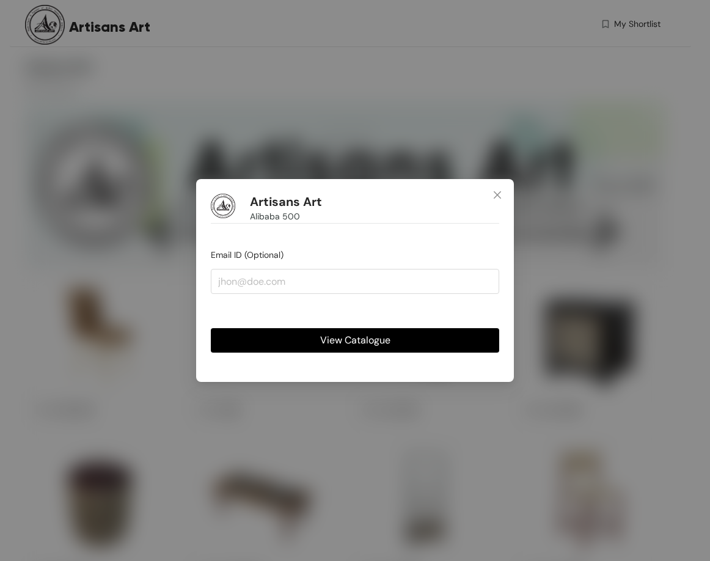
click at [379, 343] on span "View Catalogue" at bounding box center [355, 340] width 70 height 15
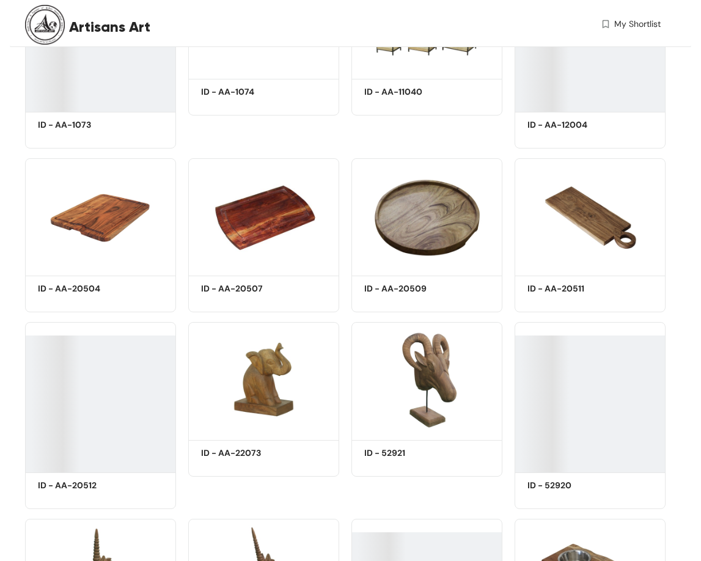
scroll to position [6649, 0]
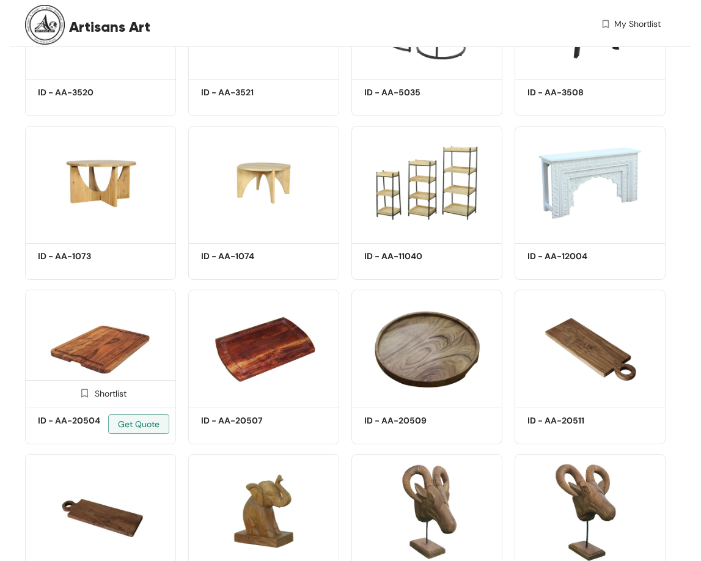
click at [98, 343] on img at bounding box center [100, 347] width 151 height 114
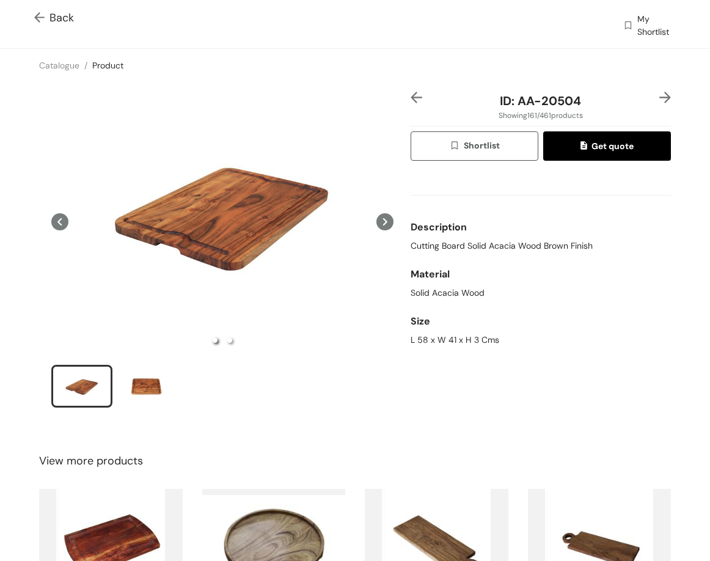
click at [660, 104] on div at bounding box center [660, 101] width 22 height 18
click at [660, 99] on img at bounding box center [666, 98] width 12 height 12
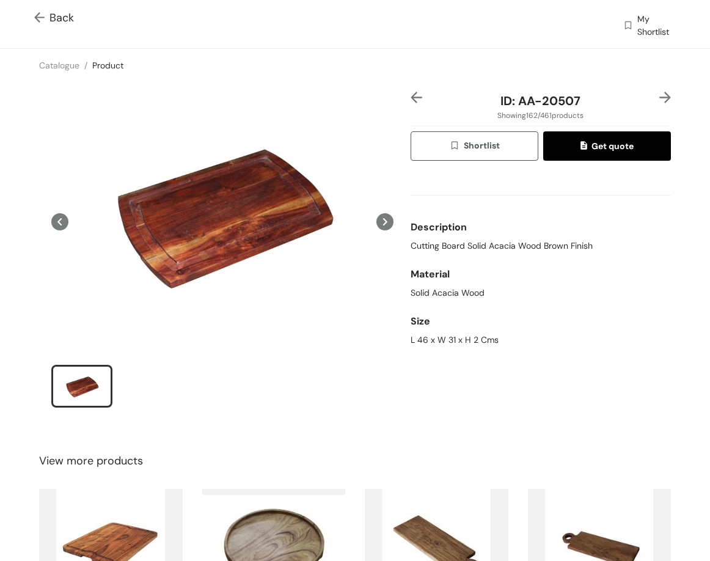
click at [660, 99] on img at bounding box center [666, 98] width 12 height 12
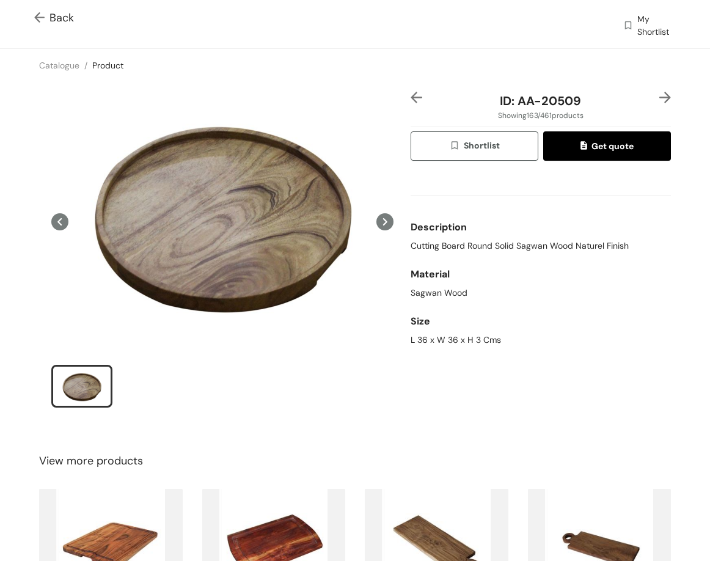
click at [661, 93] on img at bounding box center [666, 98] width 12 height 12
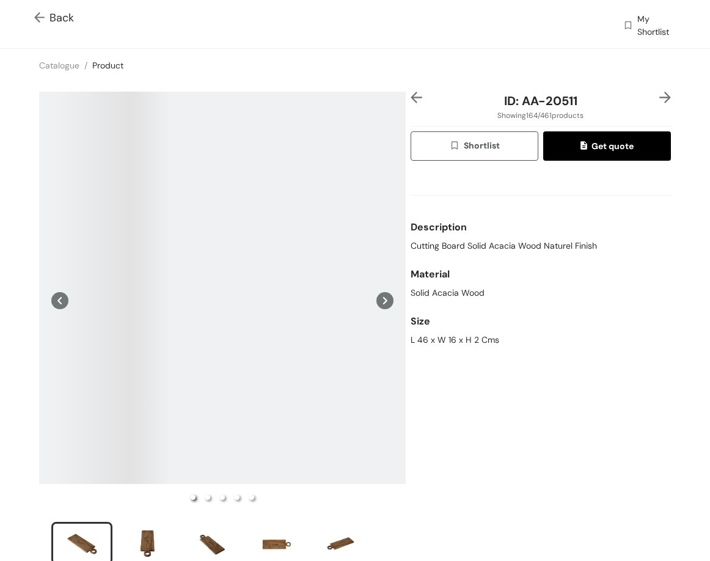
click at [413, 100] on img at bounding box center [417, 98] width 12 height 12
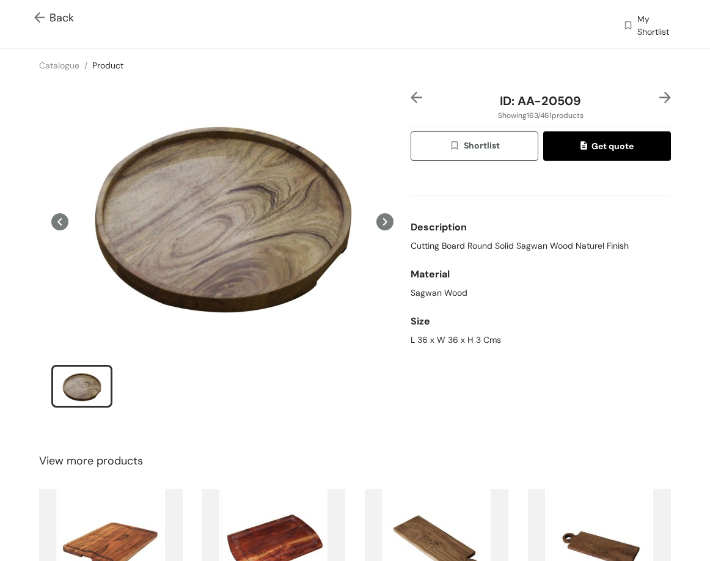
click at [413, 100] on img at bounding box center [417, 98] width 12 height 12
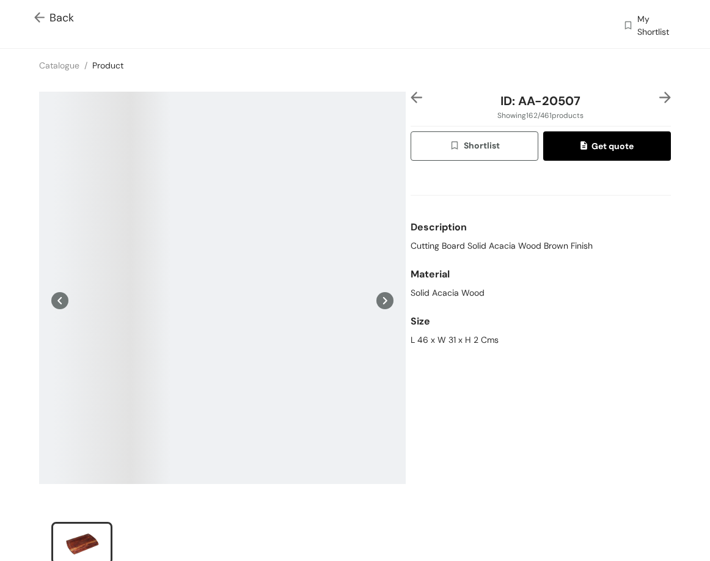
click at [413, 100] on img at bounding box center [417, 98] width 12 height 12
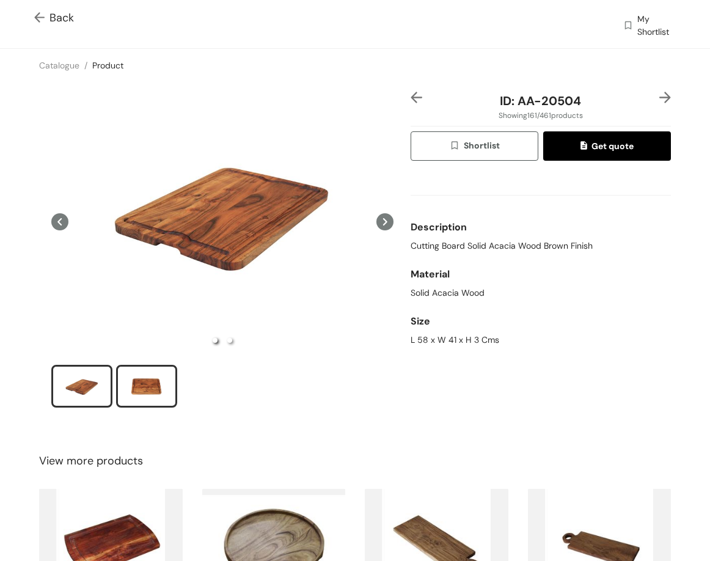
click at [152, 382] on div "slide item 2" at bounding box center [146, 386] width 55 height 37
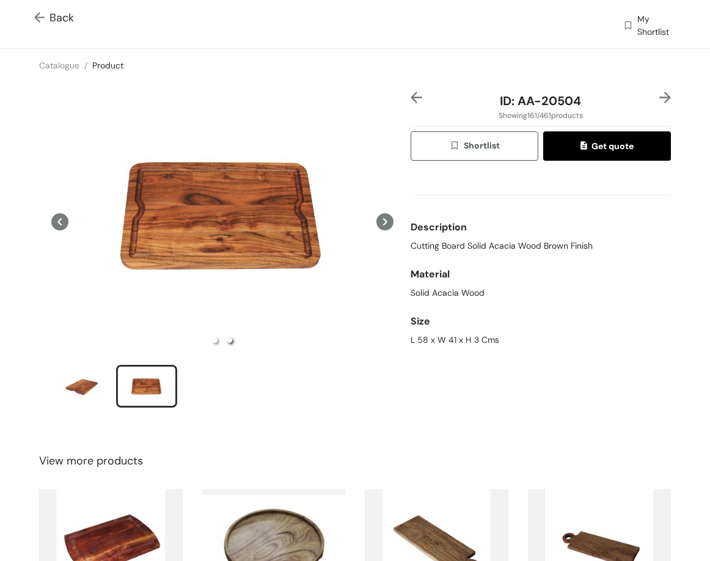
click at [660, 100] on img at bounding box center [666, 98] width 12 height 12
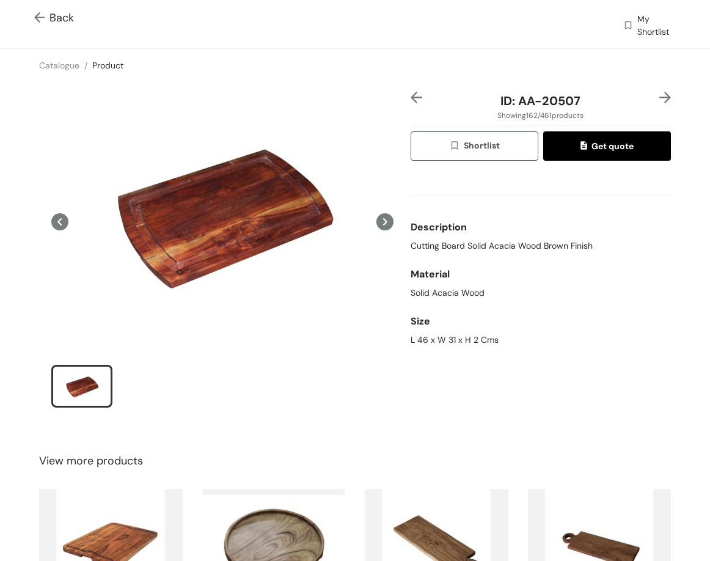
click at [660, 94] on img at bounding box center [666, 98] width 12 height 12
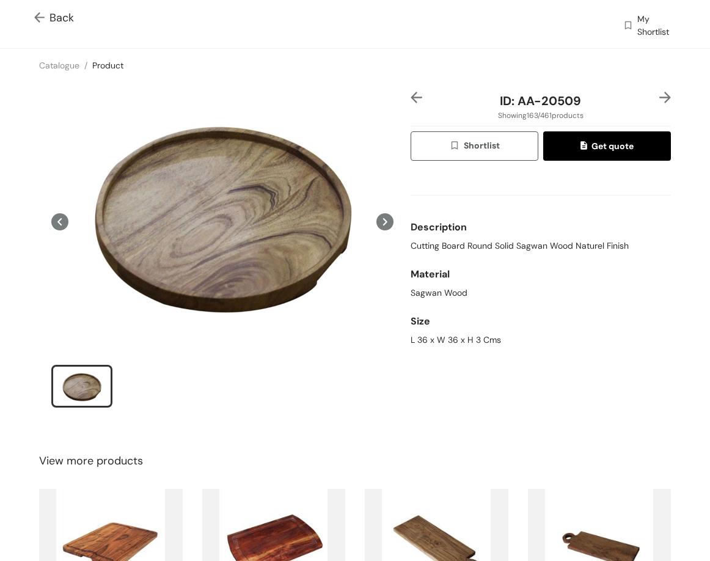
click at [660, 95] on img at bounding box center [666, 98] width 12 height 12
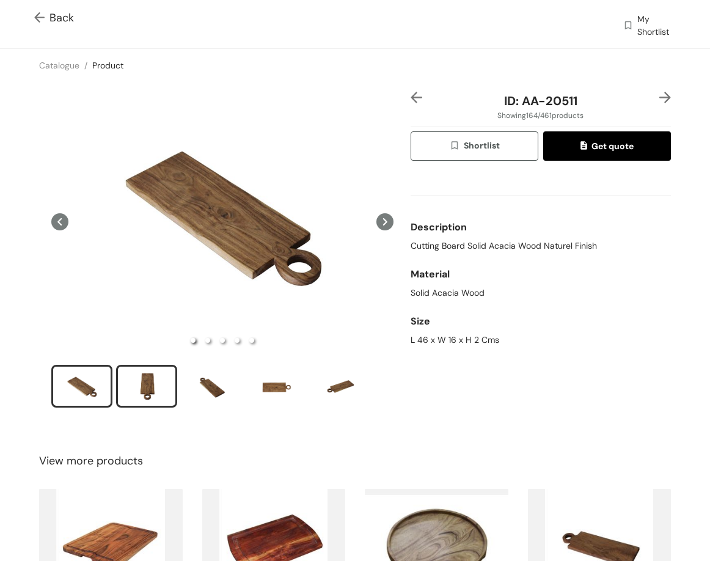
click at [152, 377] on div "slide item 2" at bounding box center [146, 386] width 55 height 37
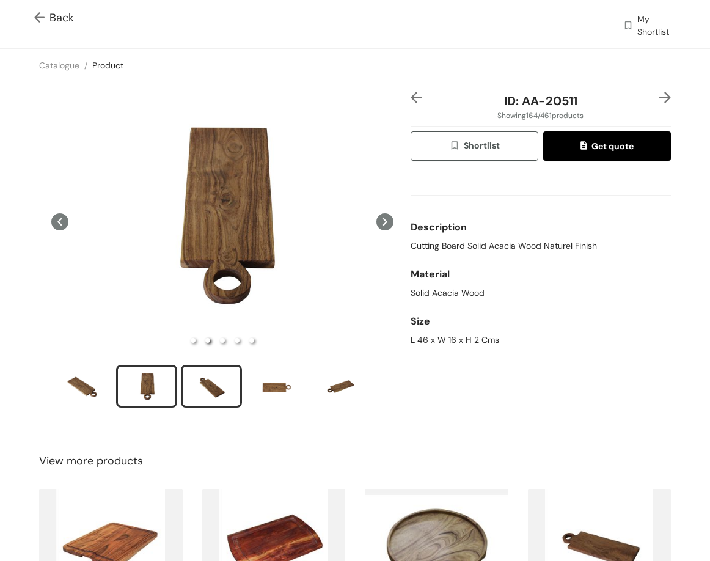
click at [192, 387] on div "slide item 3" at bounding box center [211, 386] width 55 height 37
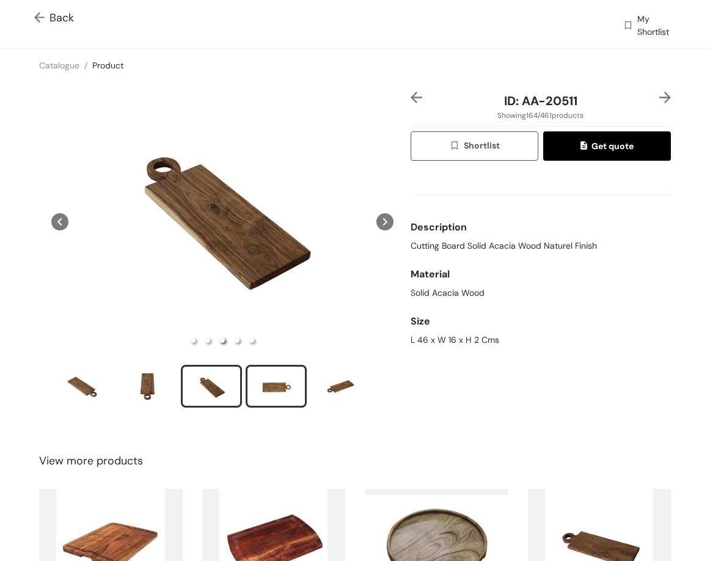
click at [271, 385] on div "slide item 4" at bounding box center [276, 386] width 55 height 37
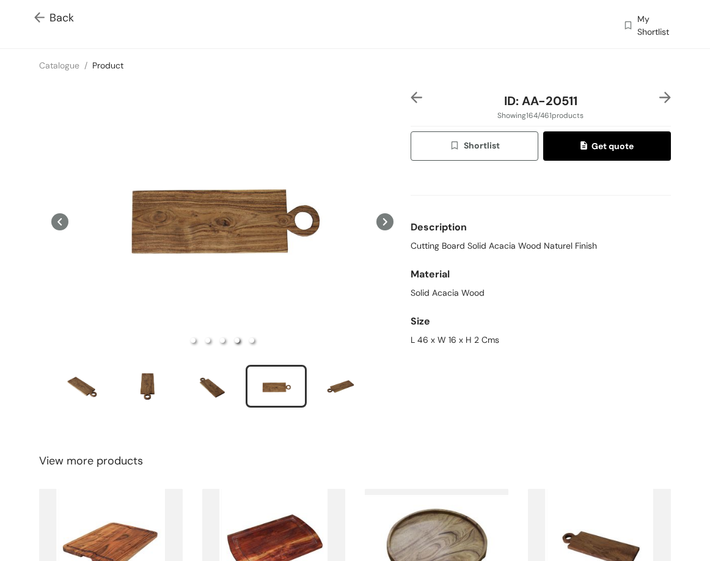
click at [651, 90] on div "ID: AA-20511 Showing 164 / 461 products Shortlist Get quote Description Cutting…" at bounding box center [355, 258] width 715 height 352
click at [660, 95] on img at bounding box center [666, 98] width 12 height 12
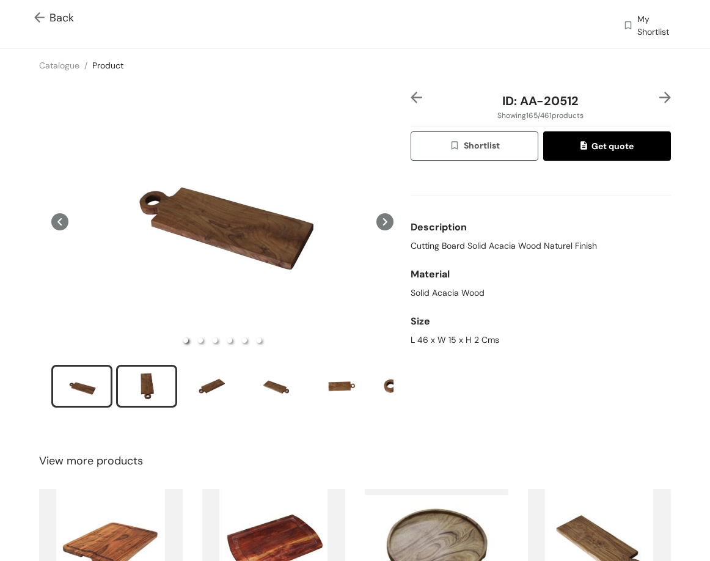
click at [145, 379] on div "slide item 2" at bounding box center [146, 386] width 55 height 37
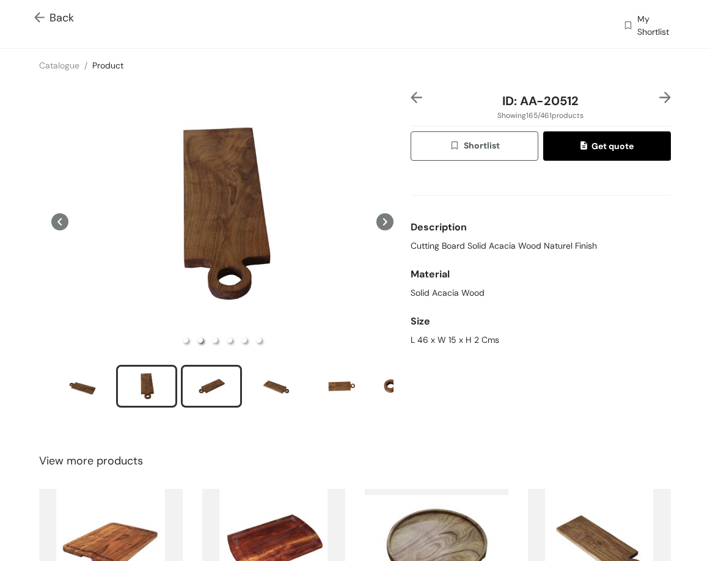
click at [217, 389] on div "slide item 3" at bounding box center [211, 386] width 55 height 37
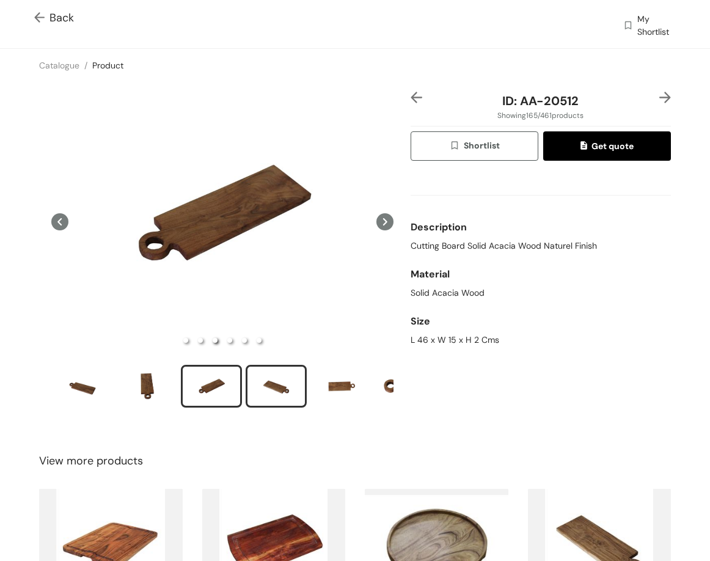
click at [268, 374] on div "slide item 4" at bounding box center [276, 386] width 55 height 37
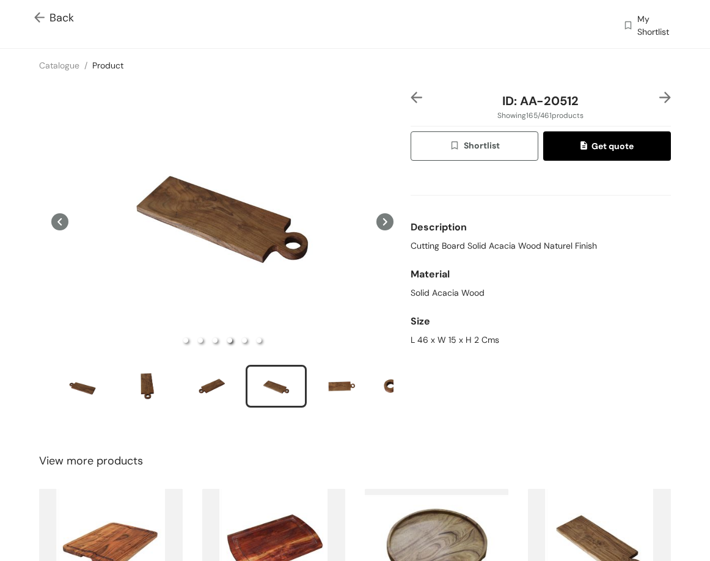
click at [660, 96] on img at bounding box center [666, 98] width 12 height 12
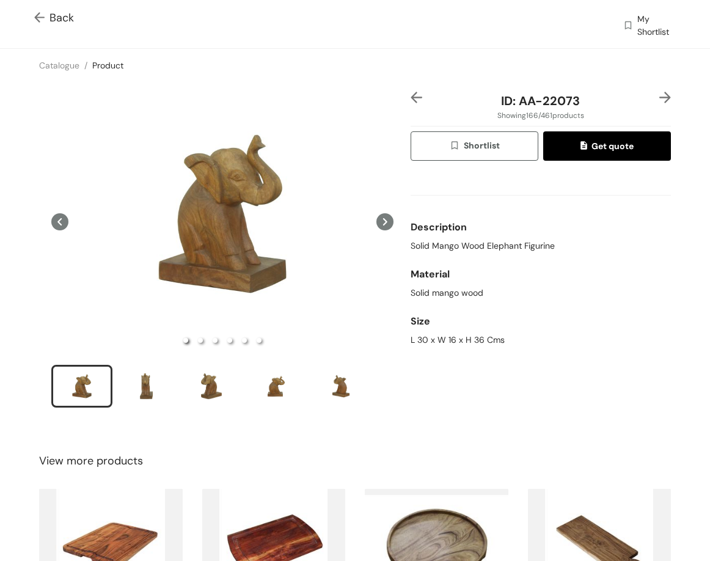
click at [59, 10] on span "Back" at bounding box center [54, 18] width 40 height 17
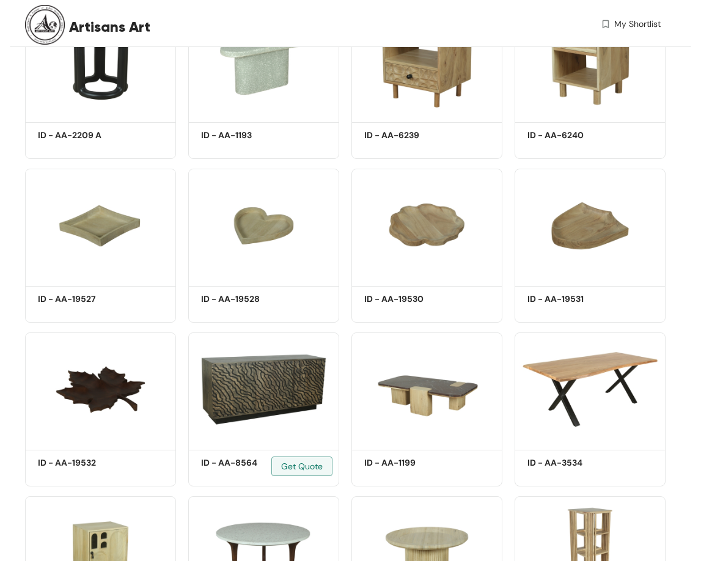
scroll to position [12975, 0]
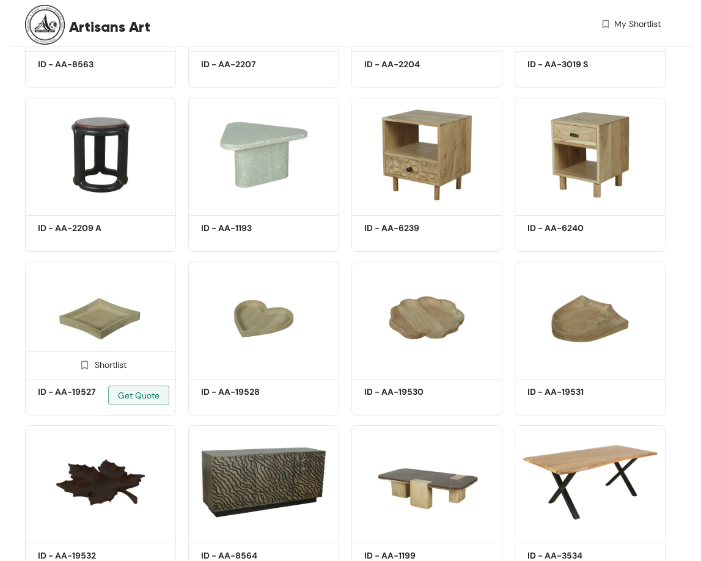
click at [86, 325] on img at bounding box center [100, 319] width 151 height 114
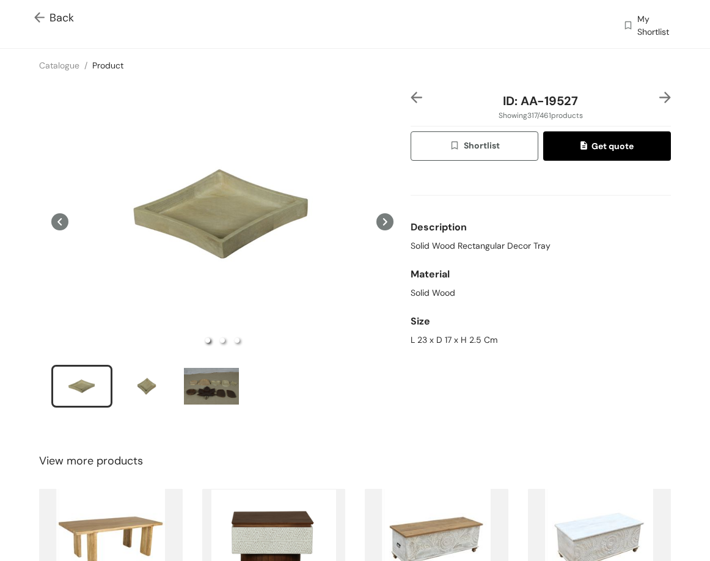
click at [40, 21] on img at bounding box center [41, 18] width 15 height 13
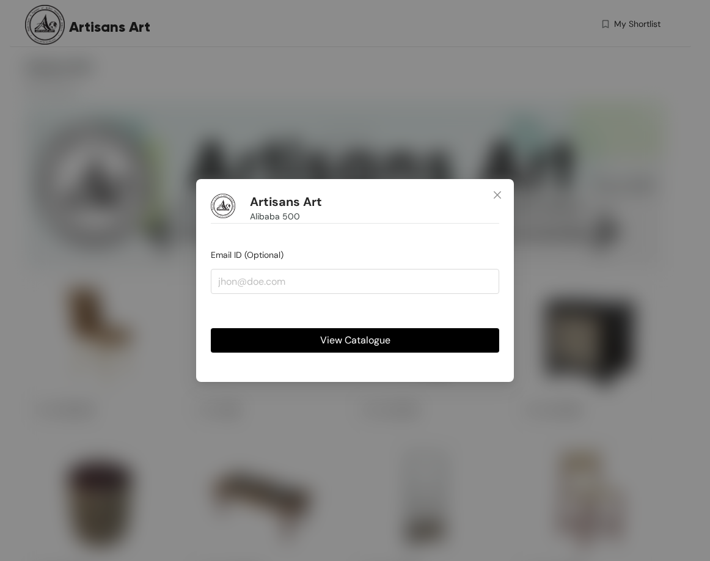
click at [361, 342] on span "View Catalogue" at bounding box center [355, 340] width 70 height 15
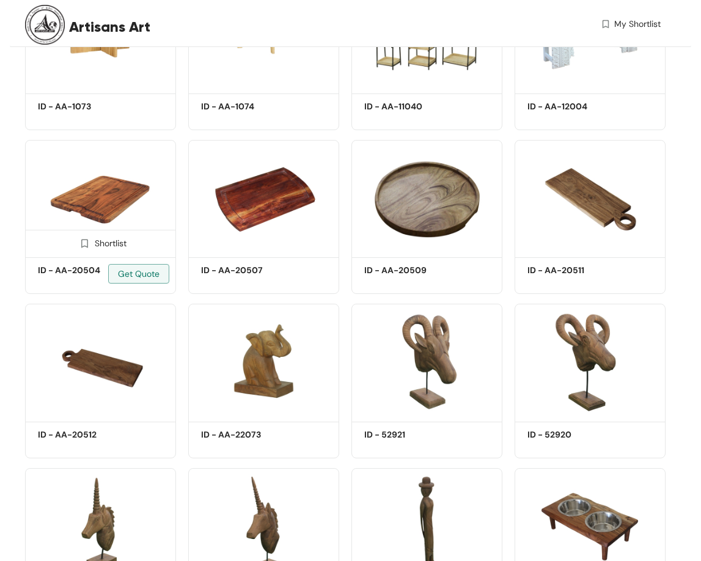
scroll to position [6626, 0]
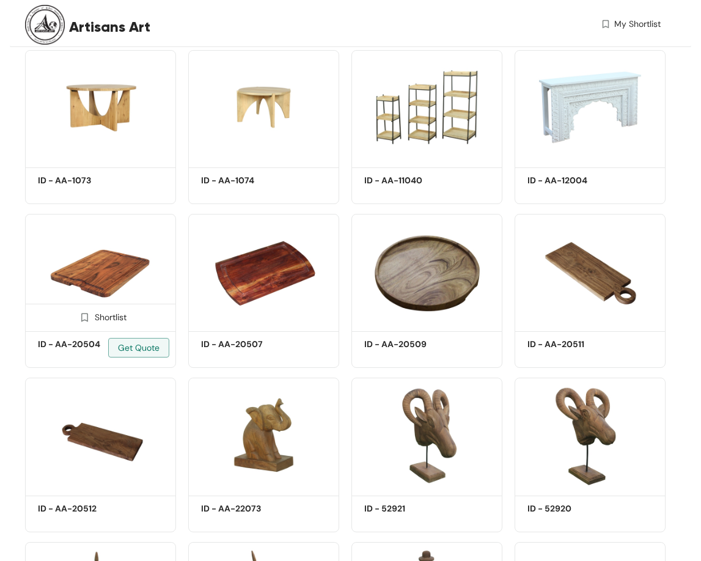
click at [131, 235] on img at bounding box center [100, 271] width 151 height 114
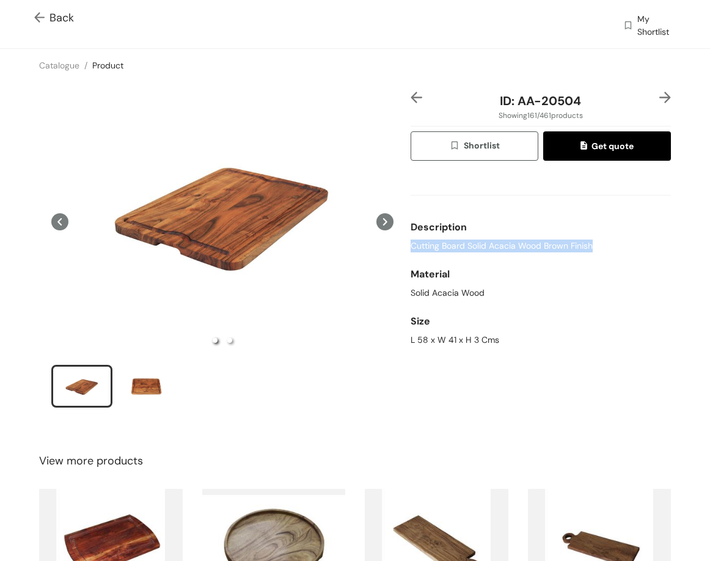
drag, startPoint x: 567, startPoint y: 245, endPoint x: 611, endPoint y: 245, distance: 43.4
click at [611, 245] on div "Cutting Board Solid Acacia Wood Brown Finish" at bounding box center [541, 246] width 260 height 13
click at [451, 346] on div "L 58 x W 41 x H 3 Cms" at bounding box center [541, 340] width 260 height 13
click at [449, 342] on div "L 58 x W 41 x H 3 Cms" at bounding box center [541, 340] width 260 height 13
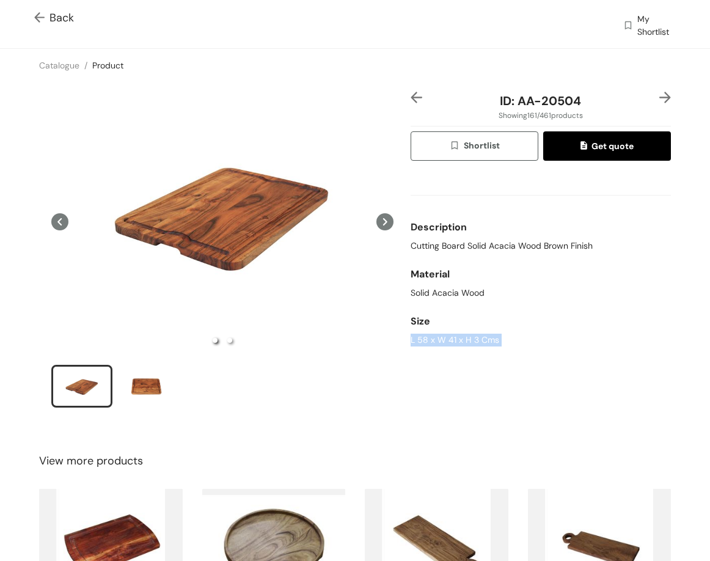
click at [449, 342] on div "L 58 x W 41 x H 3 Cms" at bounding box center [541, 340] width 260 height 13
copy div "L 58 x W 41 x H 3 Cms"
drag, startPoint x: 513, startPoint y: 99, endPoint x: 622, endPoint y: 98, distance: 109.4
click at [622, 98] on div "ID: AA-20504" at bounding box center [540, 101] width 217 height 18
copy span "AA-20504"
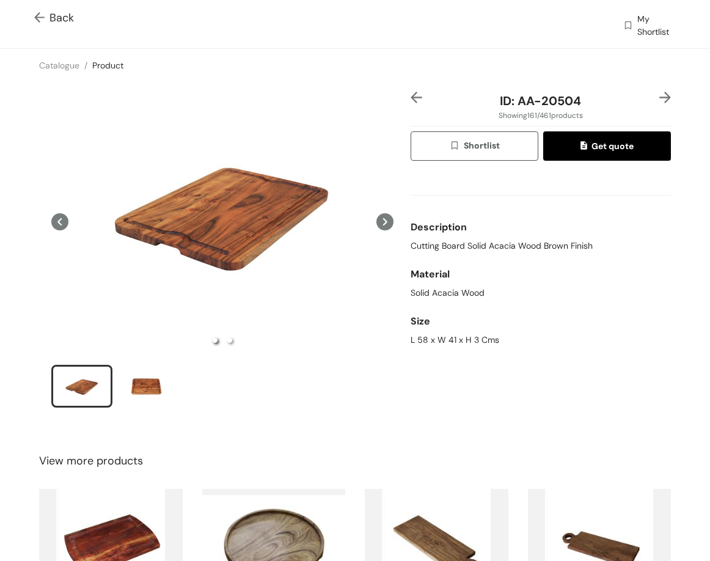
click at [439, 334] on div "L 58 x W 41 x H 3 Cms" at bounding box center [541, 340] width 260 height 13
click at [438, 334] on div "L 58 x W 41 x H 3 Cms" at bounding box center [541, 340] width 260 height 13
copy div "L 58 x W 41 x H 3 Cms"
click at [67, 21] on span "Back" at bounding box center [54, 18] width 40 height 17
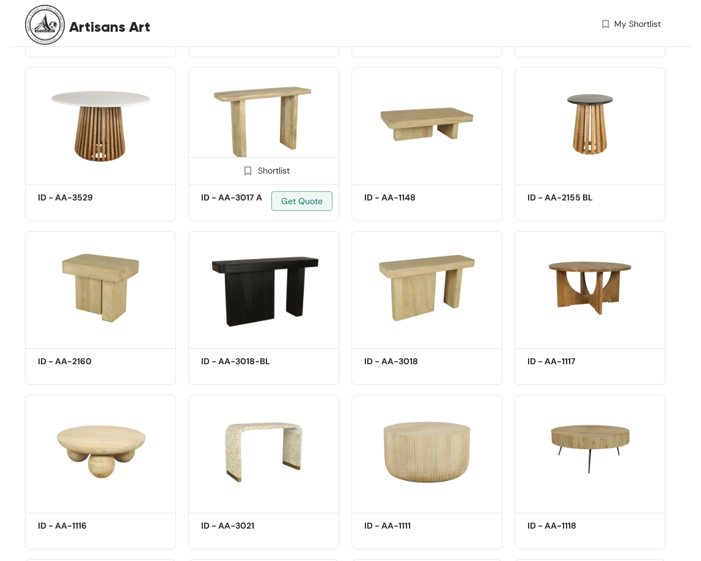
scroll to position [11845, 0]
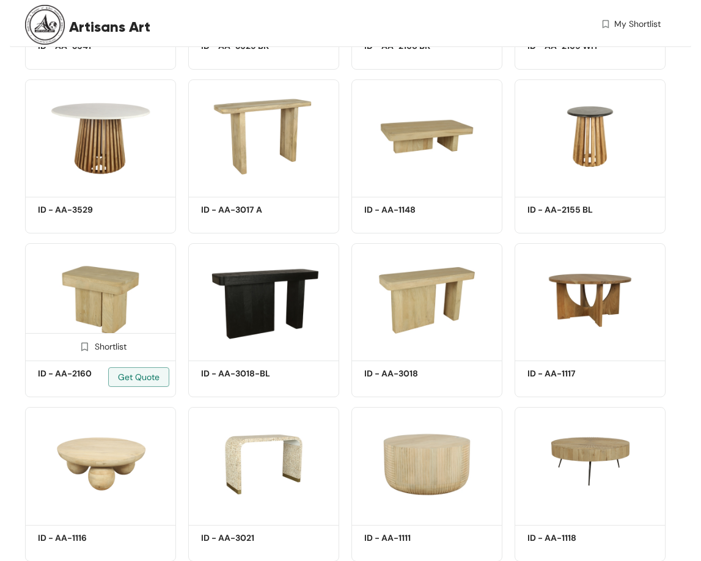
click at [71, 361] on div "ID - AA-2160 Get Quote" at bounding box center [101, 379] width 150 height 36
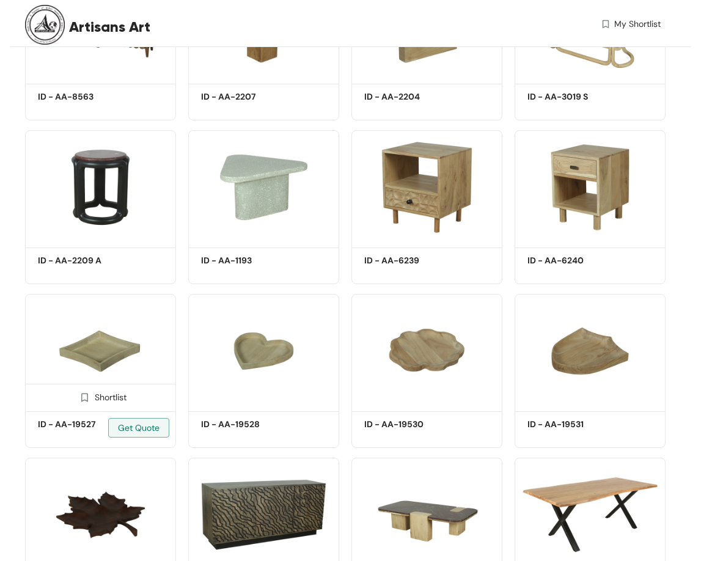
click at [108, 294] on img at bounding box center [100, 351] width 151 height 114
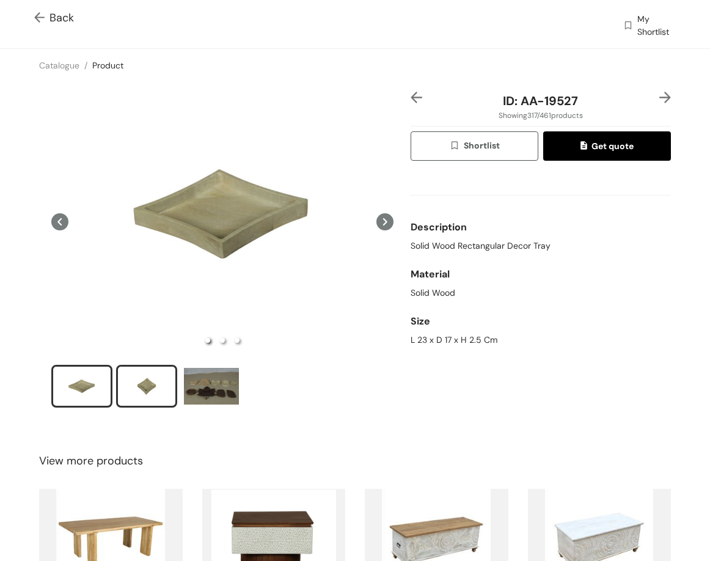
click at [169, 380] on div "slide item 2" at bounding box center [146, 386] width 55 height 37
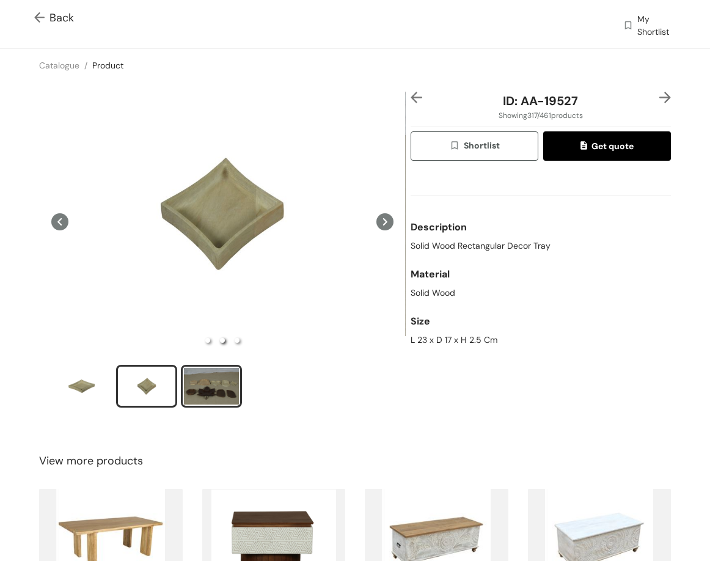
click at [208, 397] on div "slide item 3" at bounding box center [211, 386] width 55 height 37
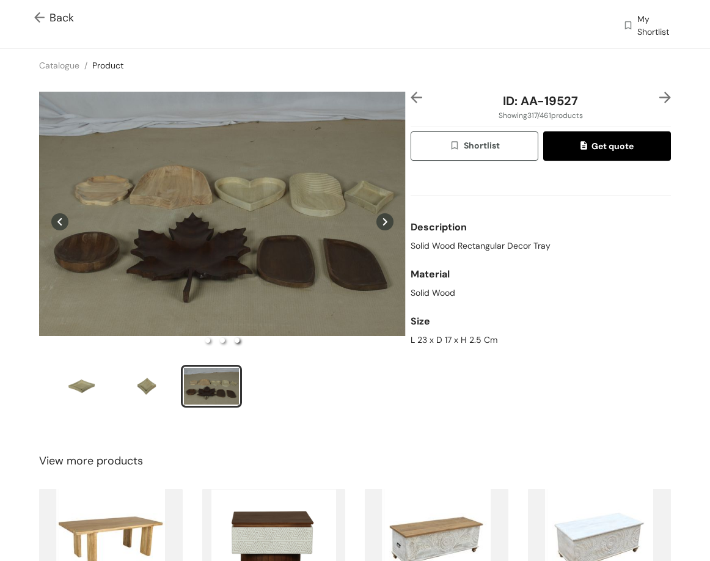
click at [660, 98] on img at bounding box center [666, 98] width 12 height 12
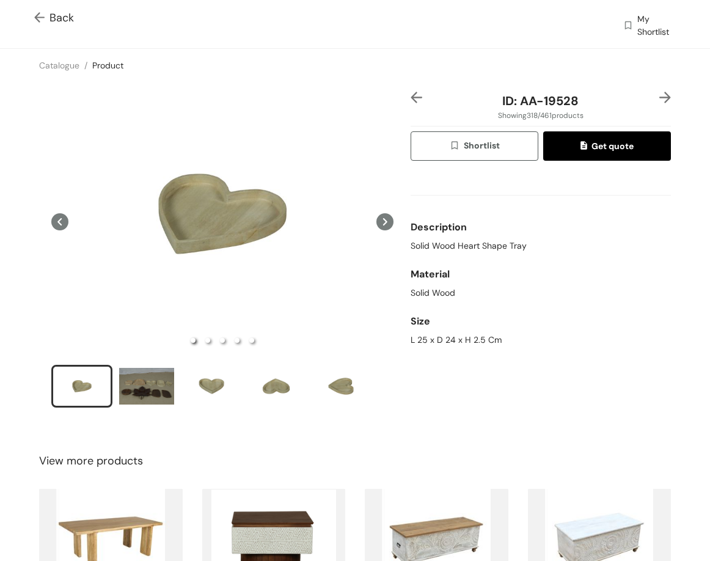
click at [411, 97] on img at bounding box center [417, 98] width 12 height 12
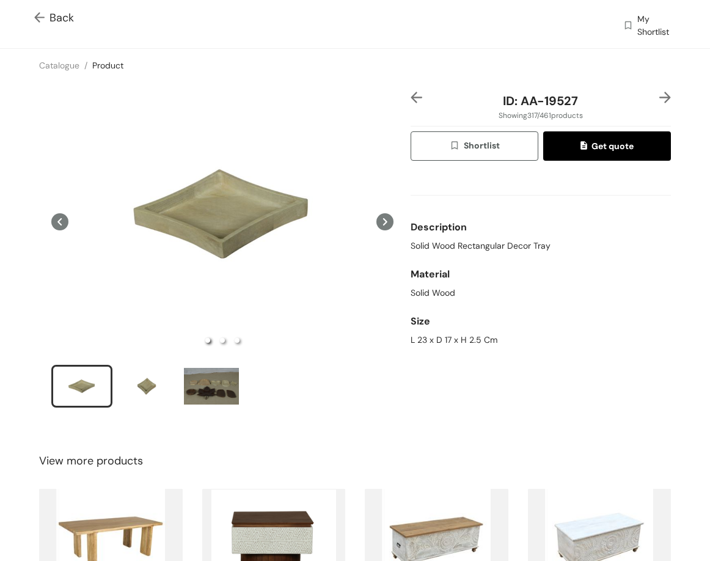
click at [411, 97] on img at bounding box center [417, 98] width 12 height 12
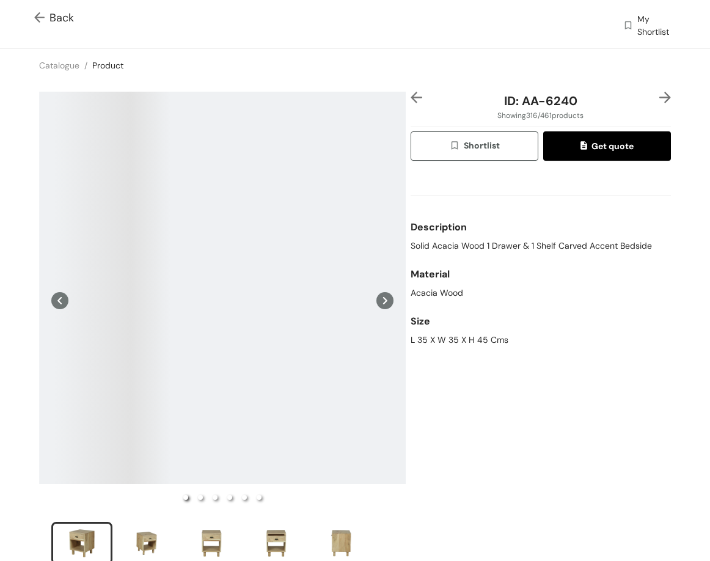
click at [660, 95] on img at bounding box center [666, 98] width 12 height 12
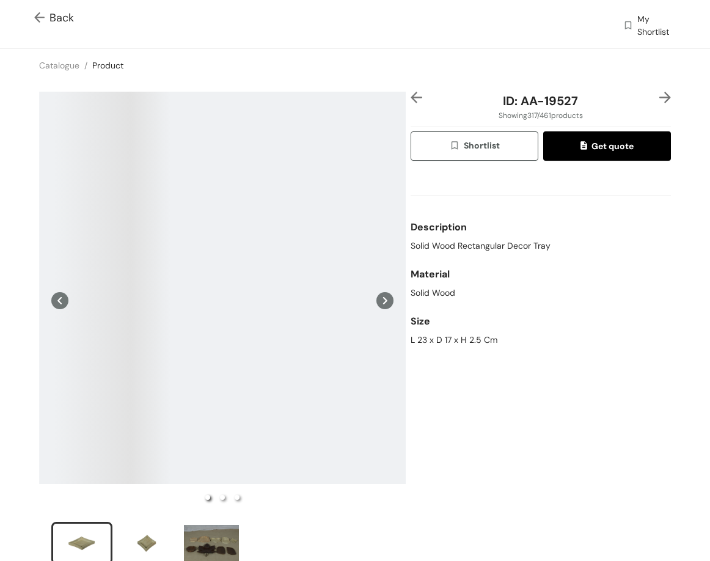
click at [465, 245] on span "Solid Wood Rectangular Decor Tray" at bounding box center [481, 246] width 140 height 13
copy span "Solid Wood Rectangular Decor Tray"
drag, startPoint x: 478, startPoint y: 323, endPoint x: 485, endPoint y: 315, distance: 11.2
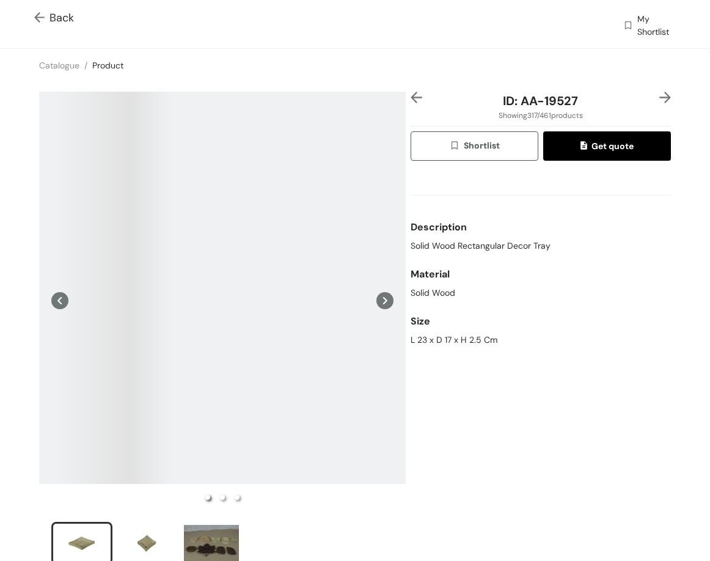
click at [480, 319] on div "Size" at bounding box center [541, 321] width 260 height 24
click at [411, 247] on span "Solid Wood Rectangular Decor Tray" at bounding box center [481, 246] width 140 height 13
copy span "Solid Wood Rectangular Decor Tray"
